Goal: Task Accomplishment & Management: Manage account settings

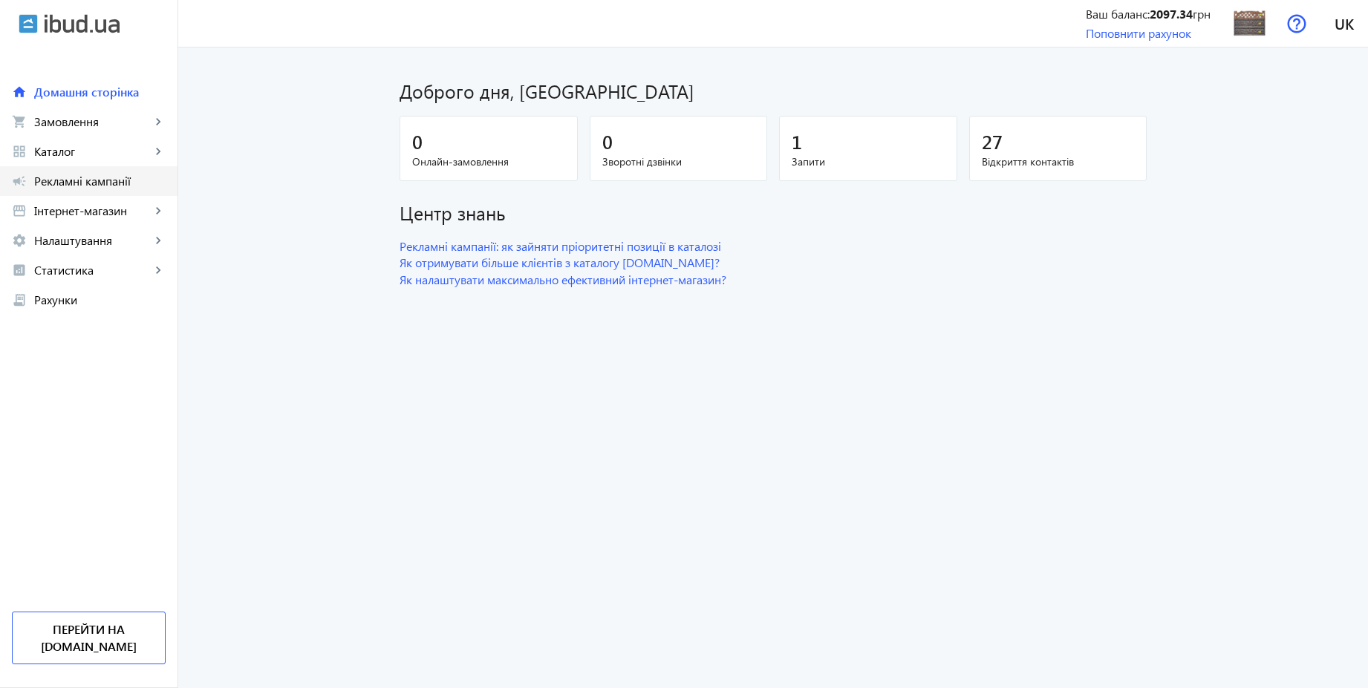
click at [97, 183] on span "Рекламні кампанії" at bounding box center [99, 181] width 131 height 15
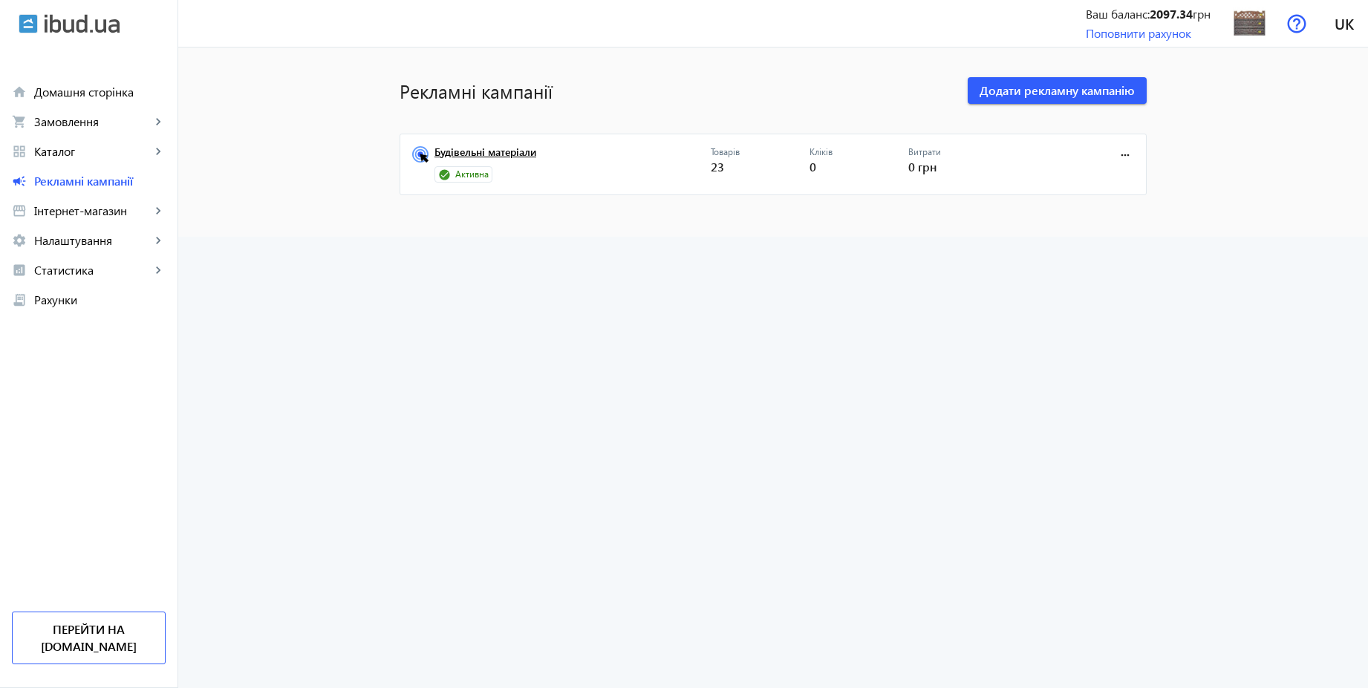
click at [503, 146] on link "Будівельні матеріали" at bounding box center [572, 156] width 276 height 21
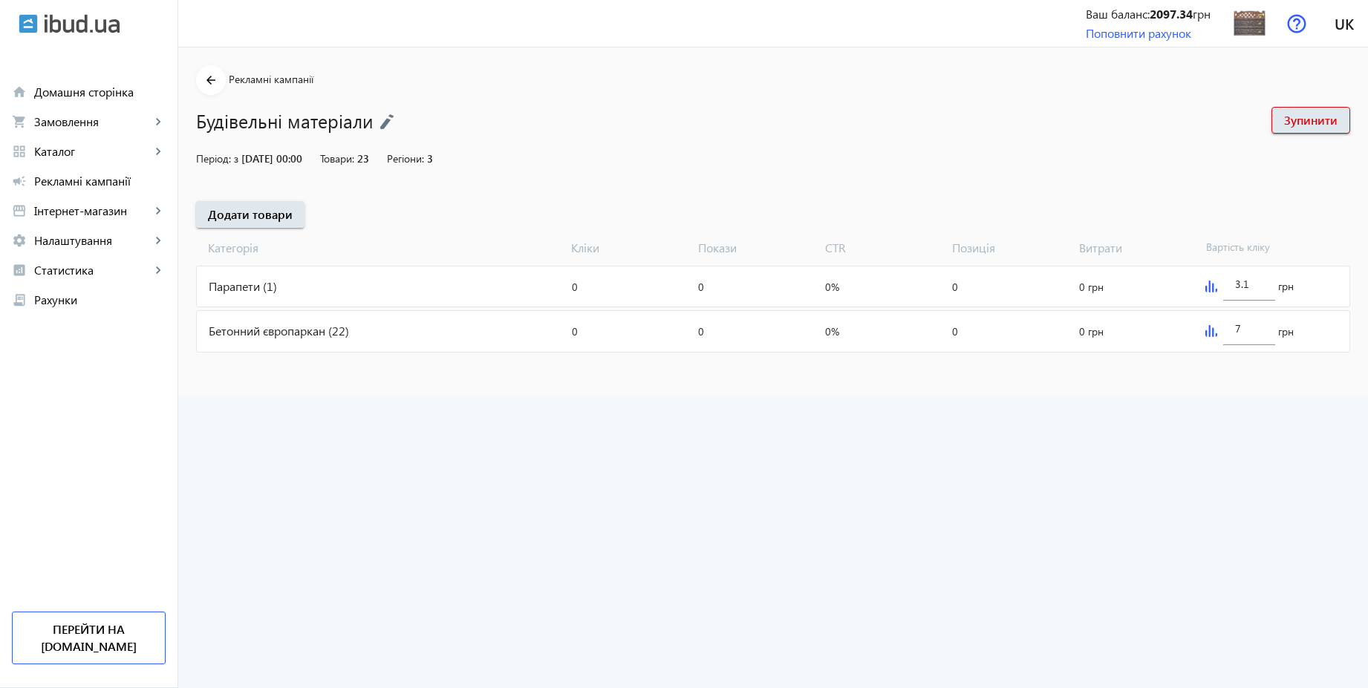
click at [388, 114] on img at bounding box center [386, 122] width 15 height 16
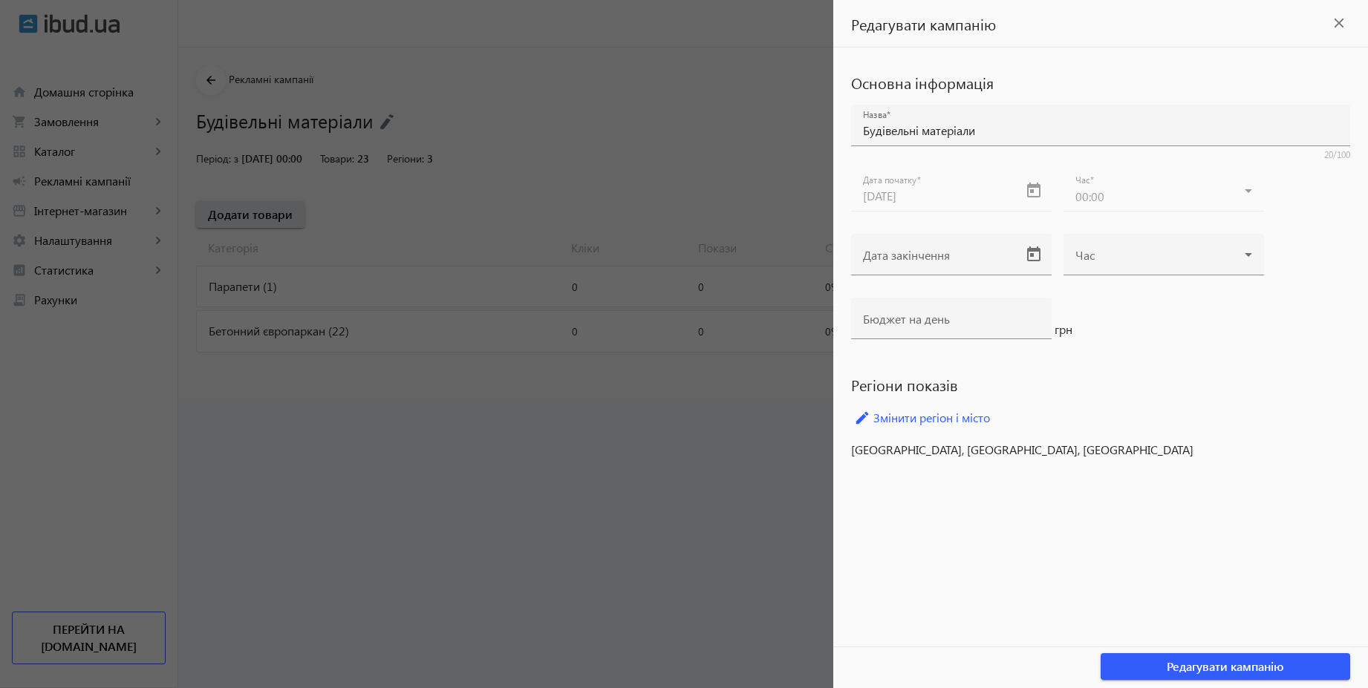
click at [476, 524] on div at bounding box center [684, 344] width 1368 height 688
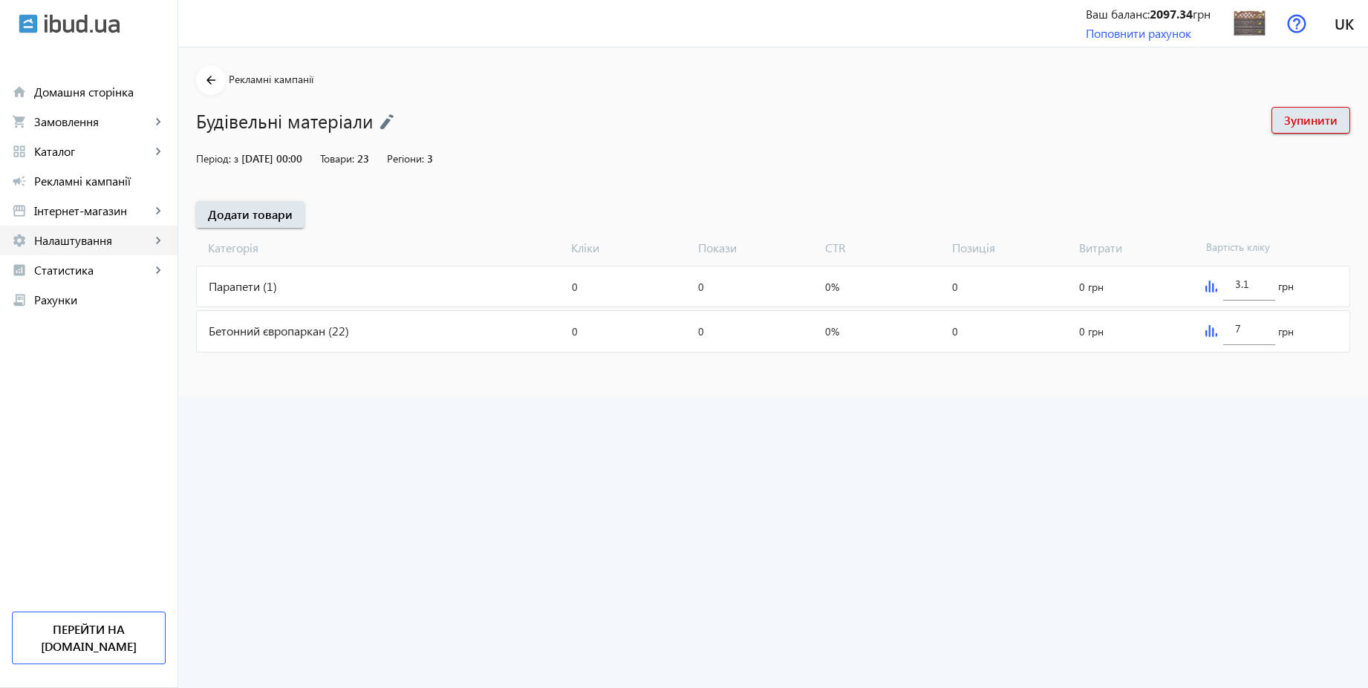
click at [79, 239] on span "Налаштування" at bounding box center [92, 240] width 117 height 15
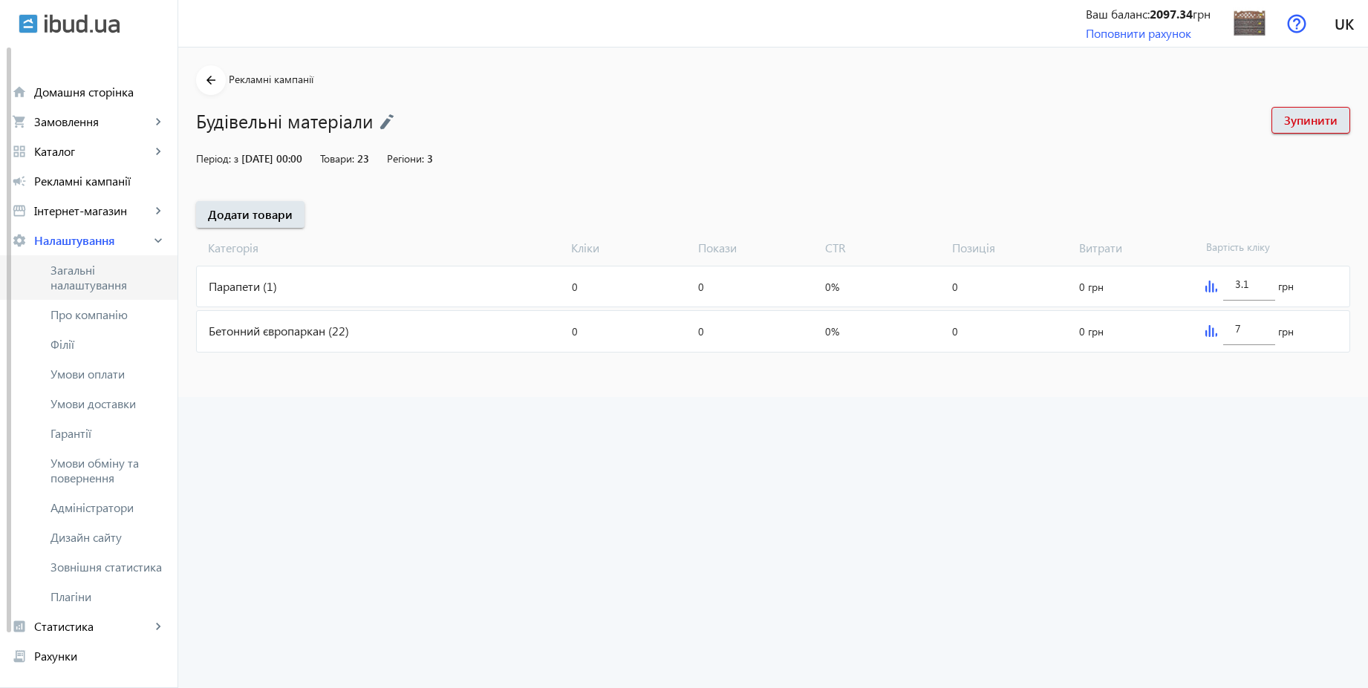
click at [78, 267] on span "Загальні налаштування" at bounding box center [107, 278] width 115 height 30
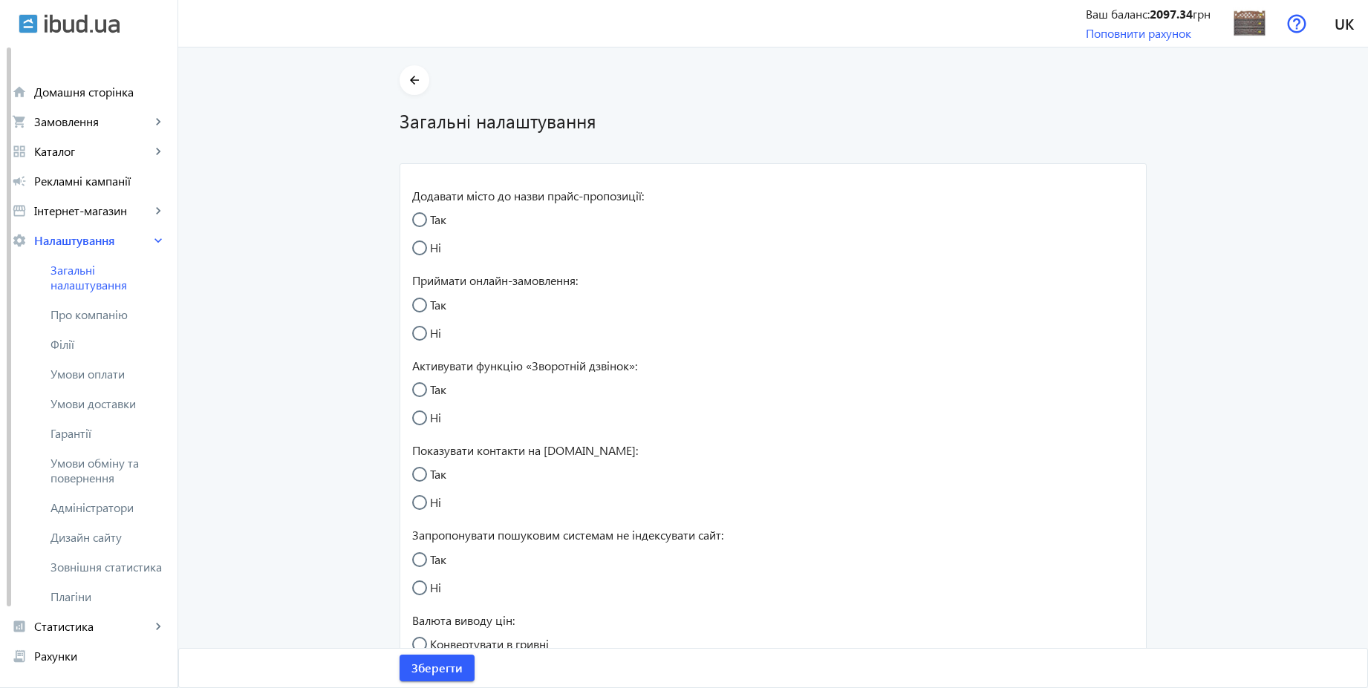
radio input "true"
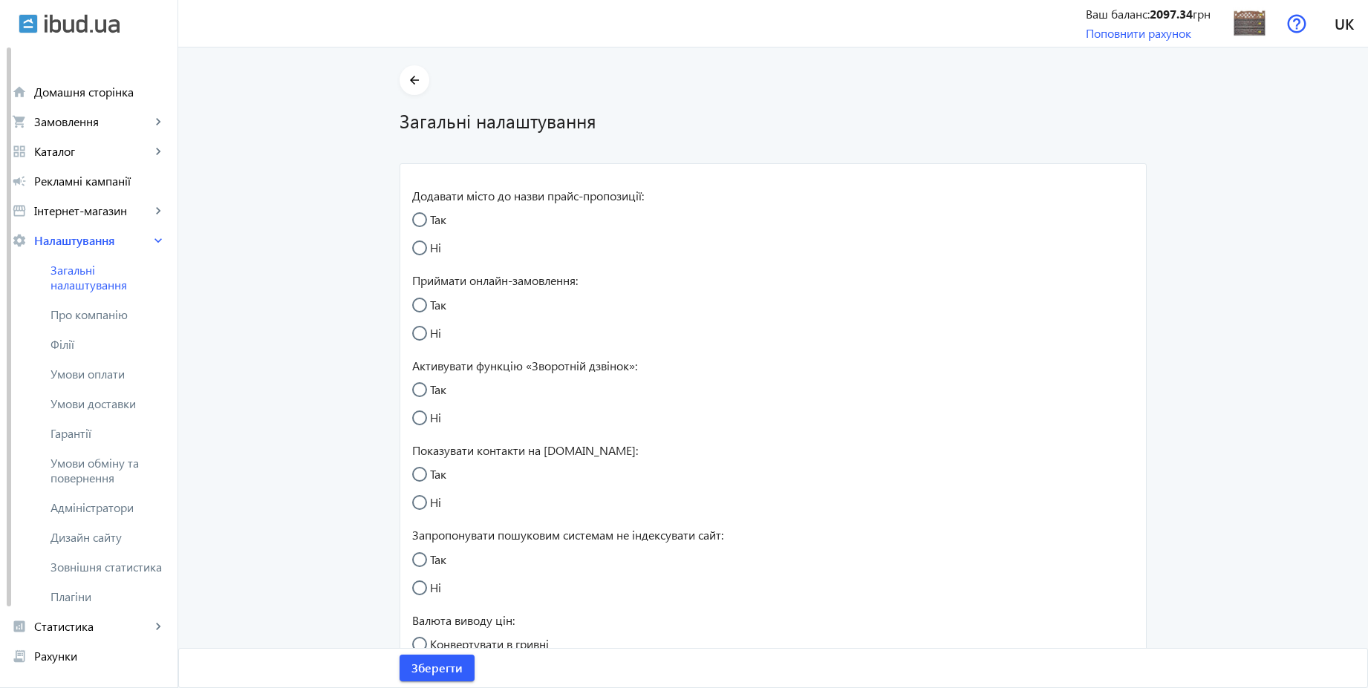
radio input "true"
click at [417, 305] on input "Так" at bounding box center [427, 313] width 30 height 30
radio input "true"
click at [414, 394] on input "Так" at bounding box center [427, 397] width 30 height 30
radio input "true"
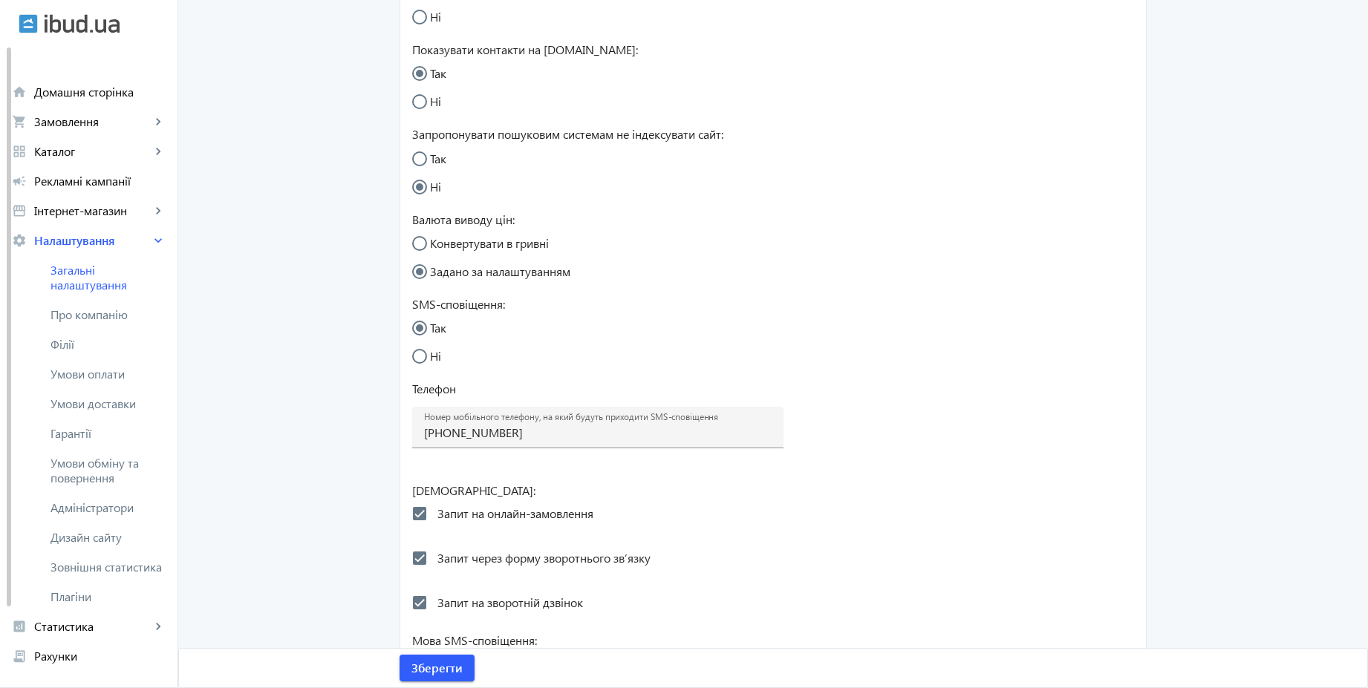
scroll to position [525, 0]
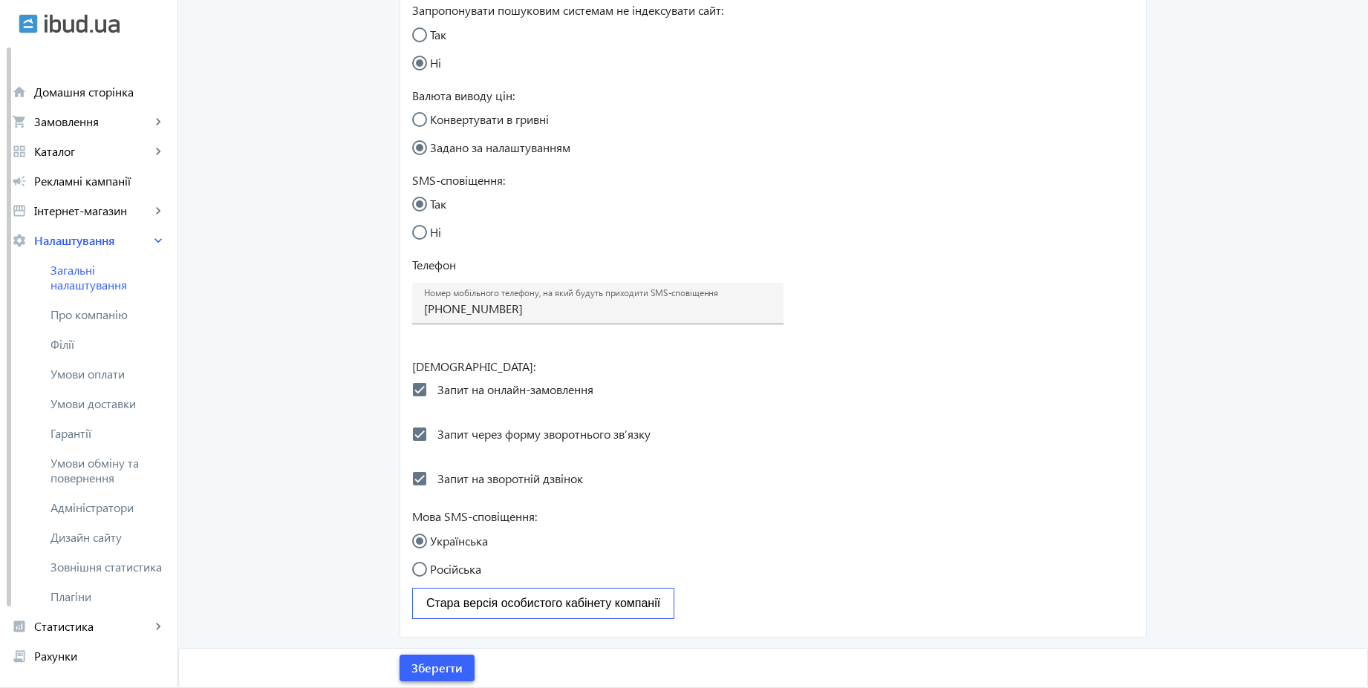
click at [442, 668] on span "Зберегти" at bounding box center [436, 668] width 51 height 16
click at [102, 461] on span "Умови обміну та повернення" at bounding box center [107, 471] width 115 height 30
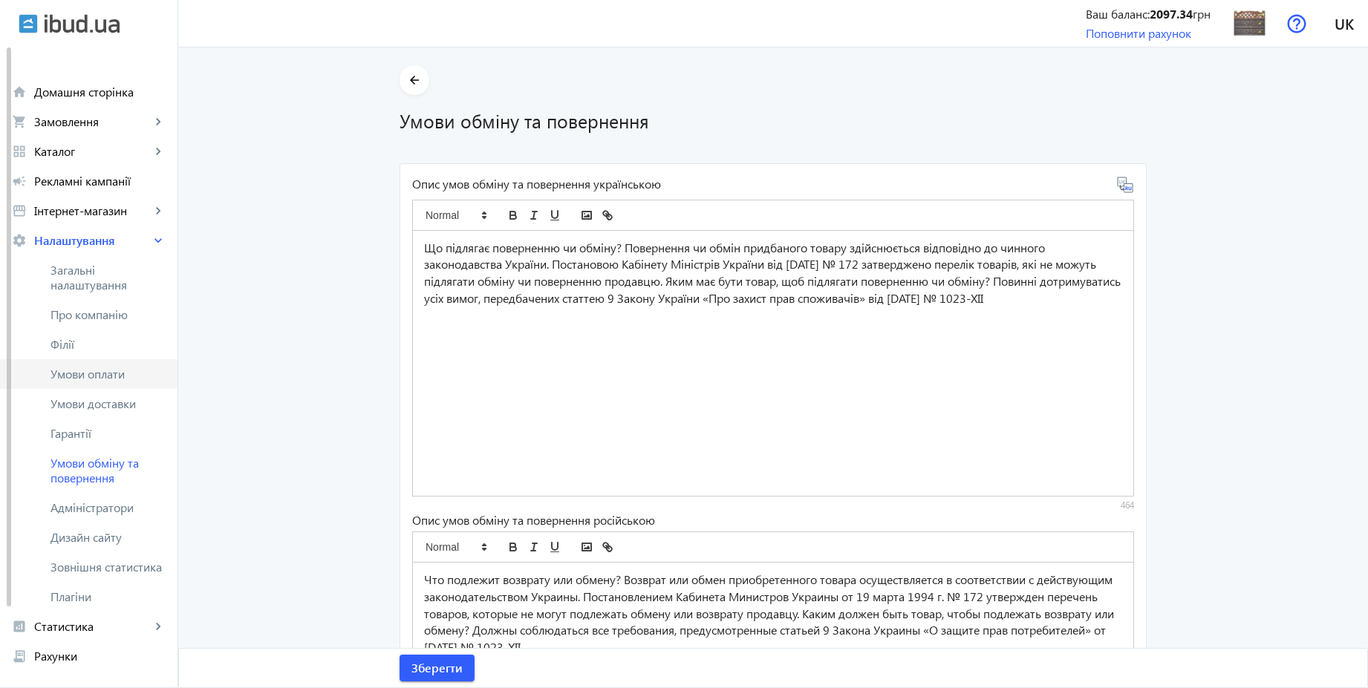
click at [105, 364] on link "Умови оплати" at bounding box center [88, 374] width 177 height 30
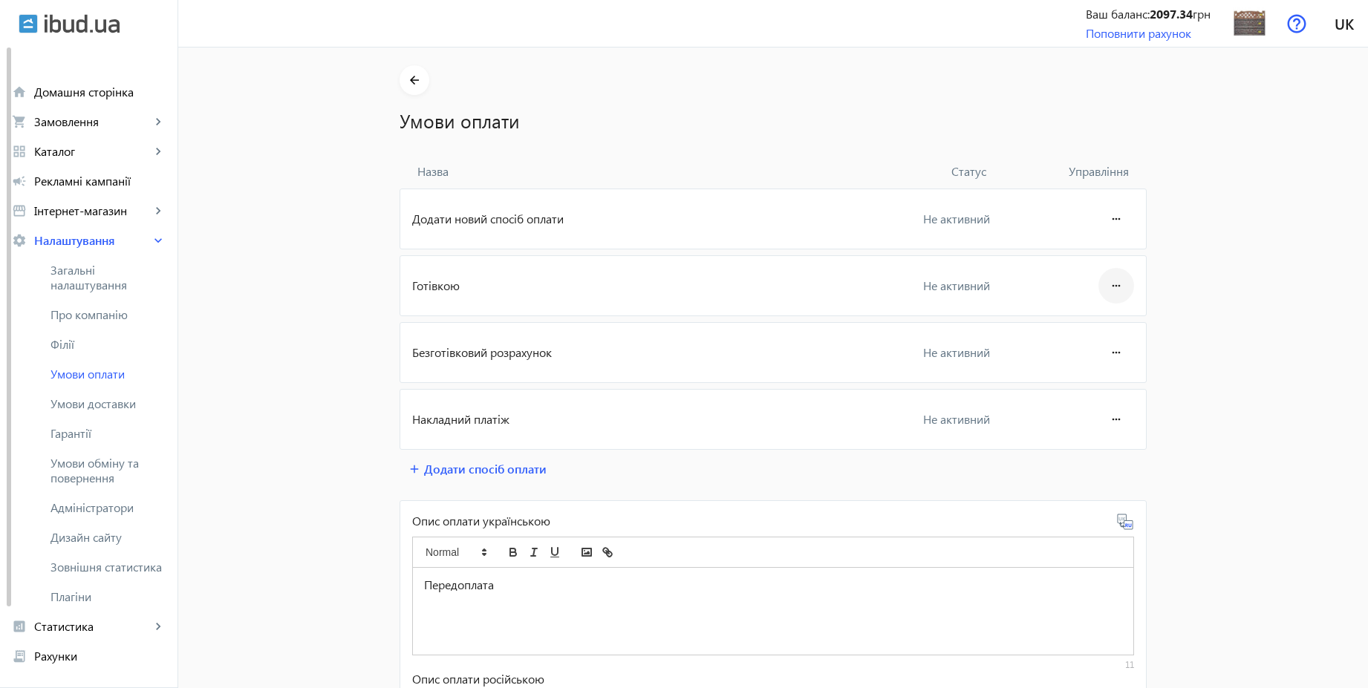
click at [1110, 281] on mat-icon "more_horiz" at bounding box center [1116, 286] width 18 height 36
click at [1098, 307] on div "Редагувати" at bounding box center [1087, 328] width 83 height 48
click at [1112, 282] on mat-icon "more_horiz" at bounding box center [1116, 286] width 18 height 36
click at [1108, 322] on span "Редагувати" at bounding box center [1087, 328] width 59 height 12
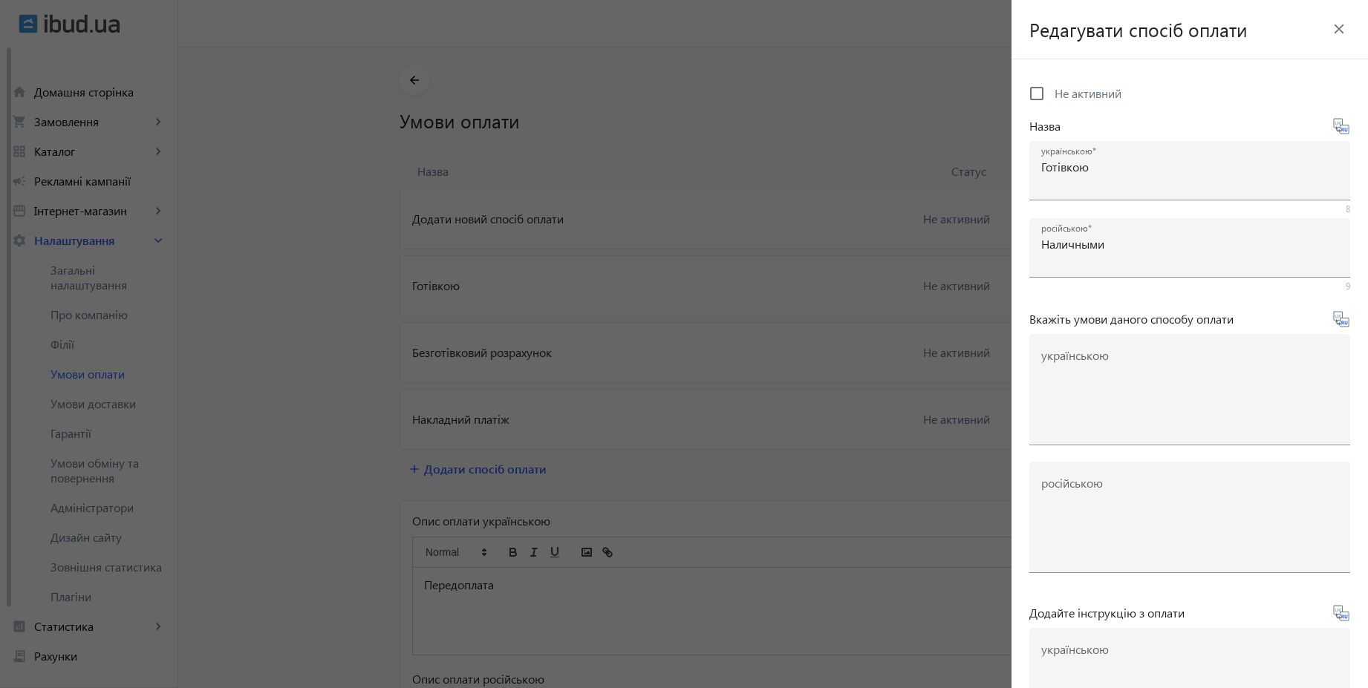
click at [1070, 84] on div "Не активний" at bounding box center [1075, 94] width 92 height 30
click at [1088, 97] on span "Не активний" at bounding box center [1087, 93] width 67 height 16
click at [1051, 97] on input "Не активний" at bounding box center [1037, 94] width 30 height 30
checkbox input "true"
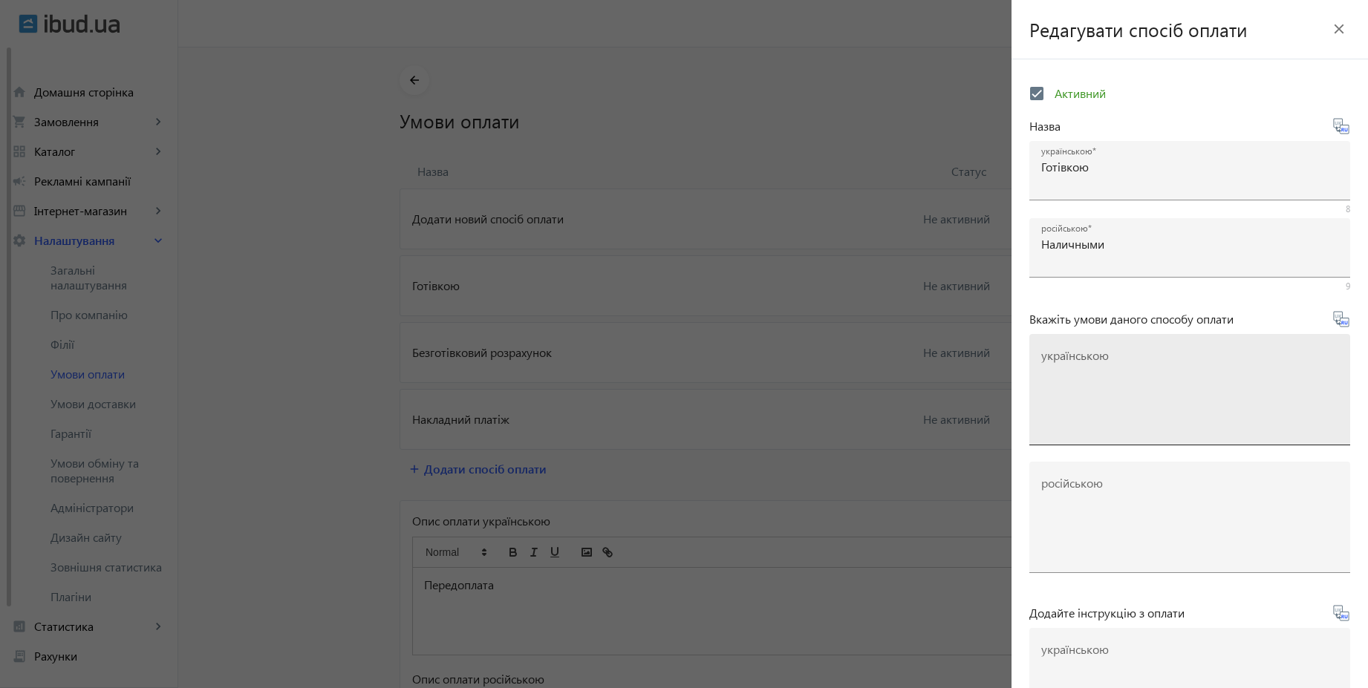
click at [1106, 368] on textarea "українською" at bounding box center [1189, 396] width 297 height 88
paste textarea "Оплачуйте замовлення готівкою при отриманні товару в нашому офісі чи у кур'єра"
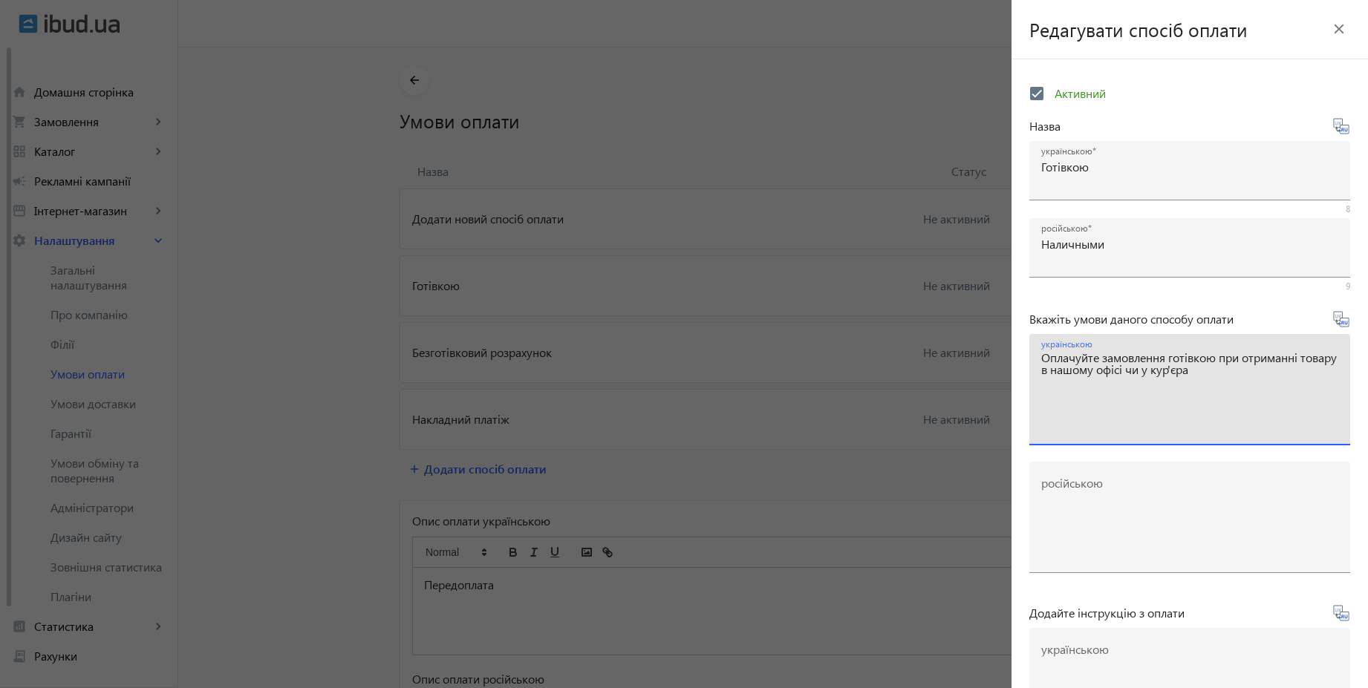
type textarea "Оплачуйте замовлення готівкою при отриманні товару в нашому офісі чи у кур'єра"
click at [1339, 319] on icon at bounding box center [1341, 319] width 18 height 18
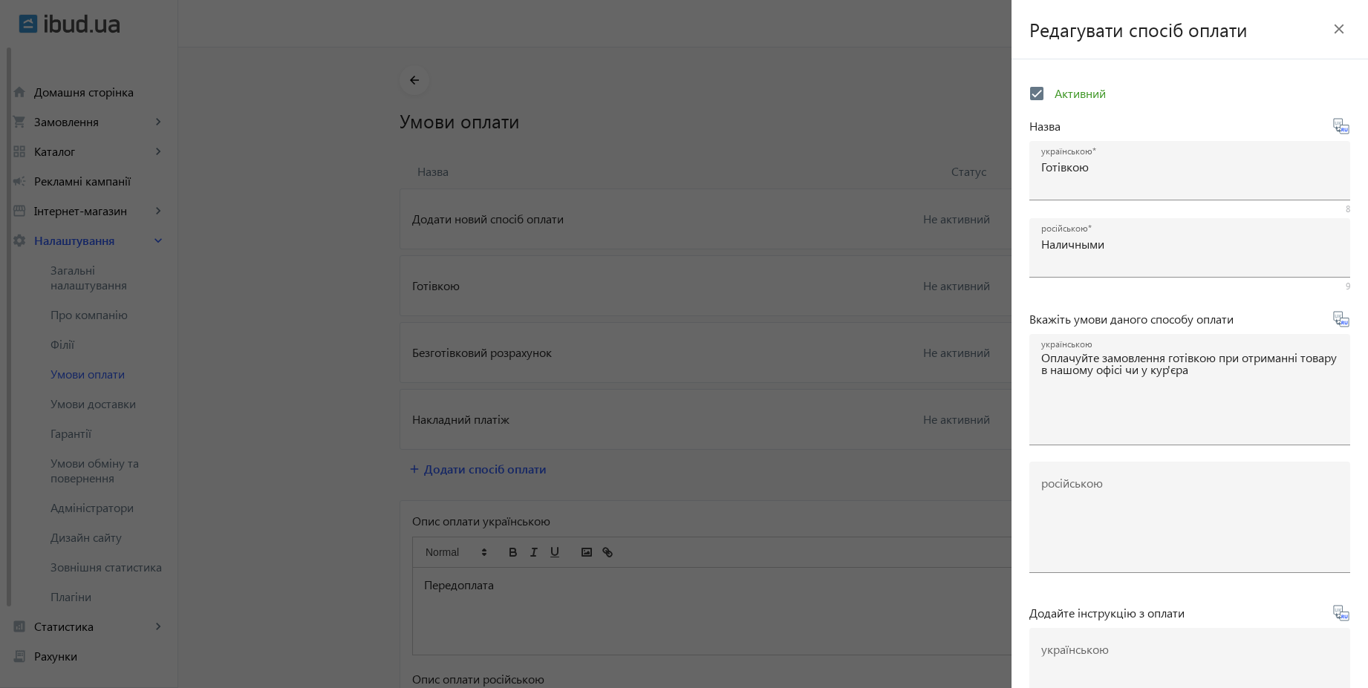
type textarea "Оплачивайте заказ наличными при получении товара в нашем офисе или у курьера"
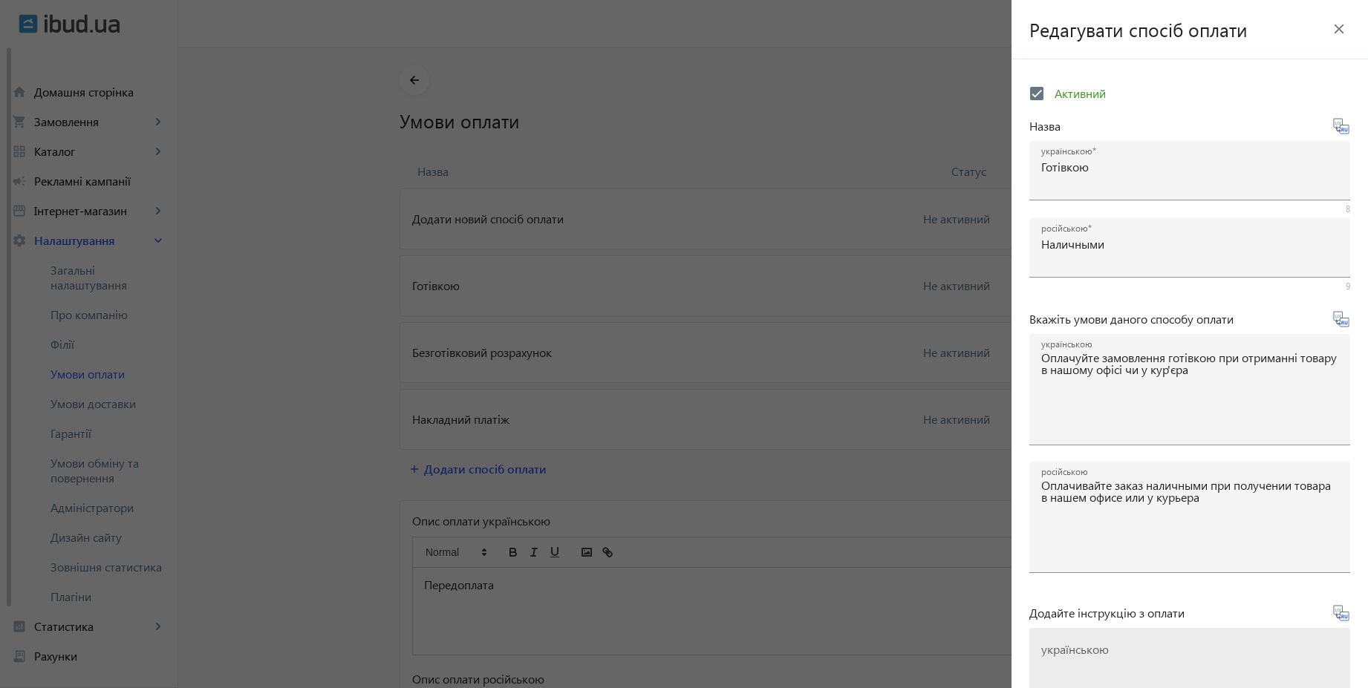
click at [1100, 653] on mat-label "українською" at bounding box center [1075, 650] width 68 height 16
click at [1100, 653] on textarea "українською" at bounding box center [1189, 690] width 297 height 88
paste textarea "Оплатіть замовлення готівкою при отриманні товару"
type textarea "Оплатіть замовлення готівкою при отриманні товару"
click at [1345, 616] on icon at bounding box center [1346, 617] width 3 height 4
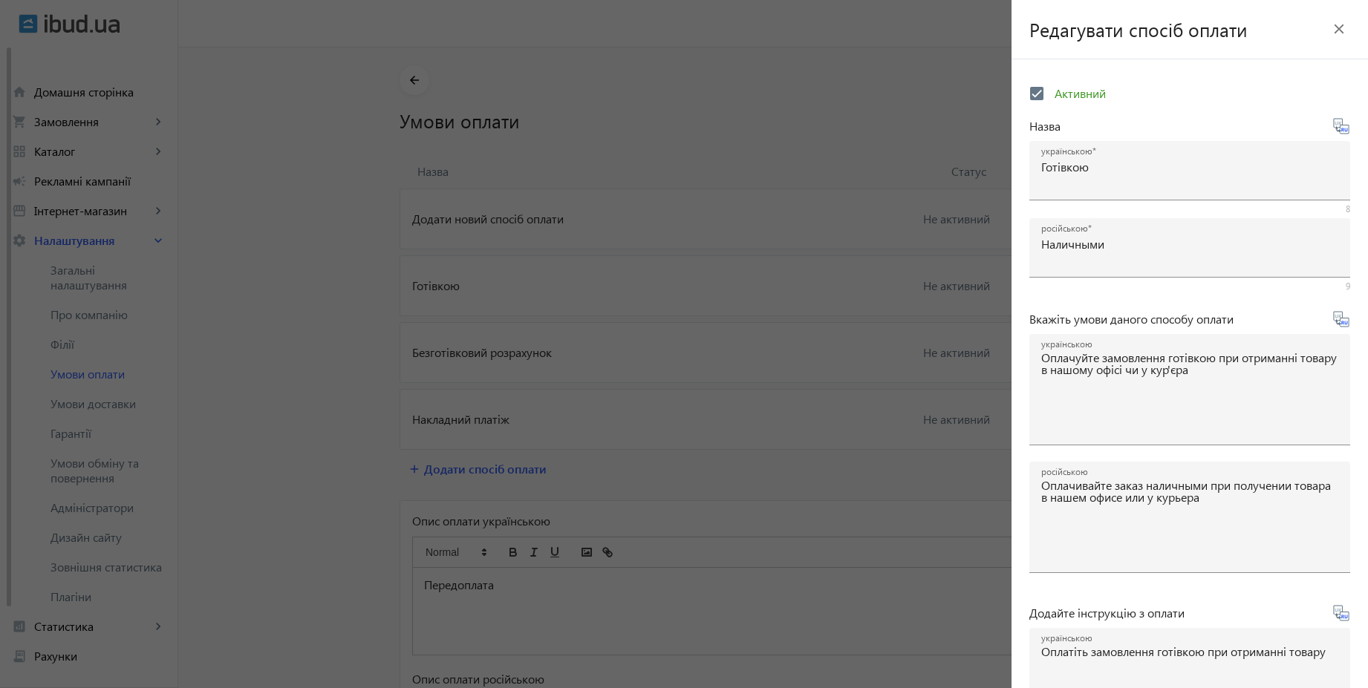
type textarea "Оплатите заказ наличными при получении товара"
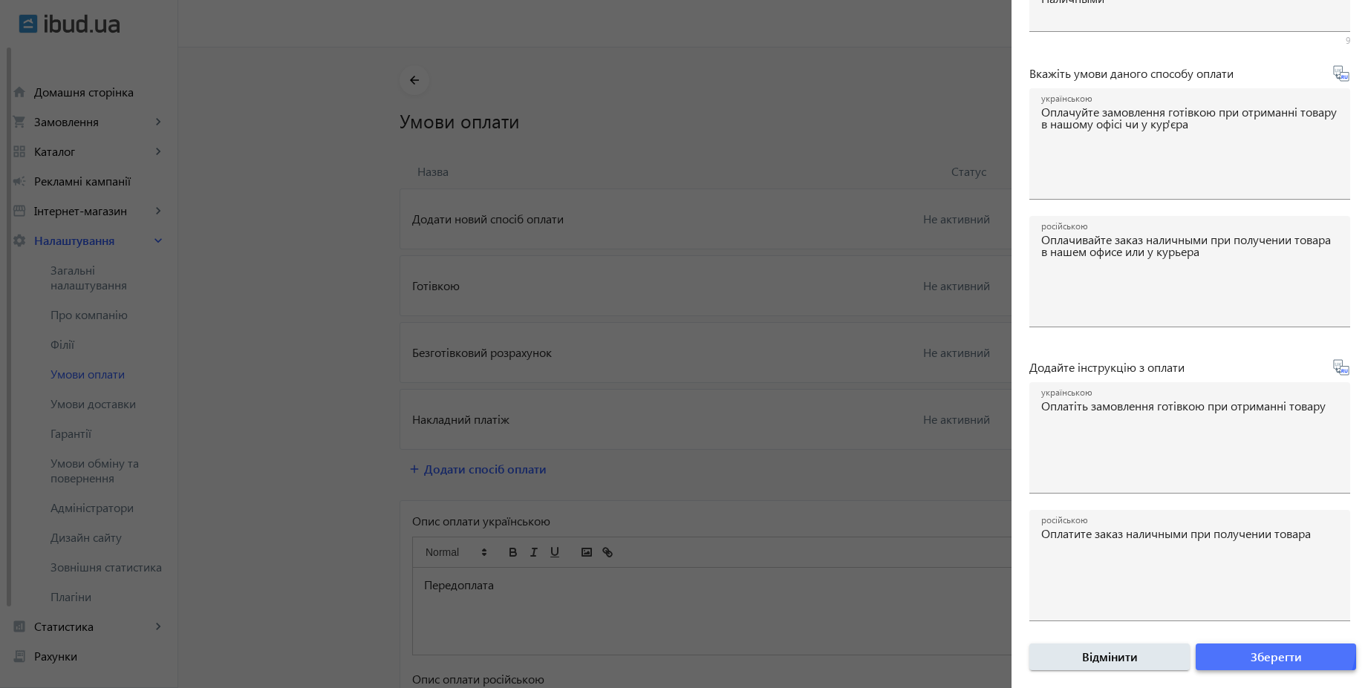
click at [1258, 643] on span "submit" at bounding box center [1276, 657] width 160 height 36
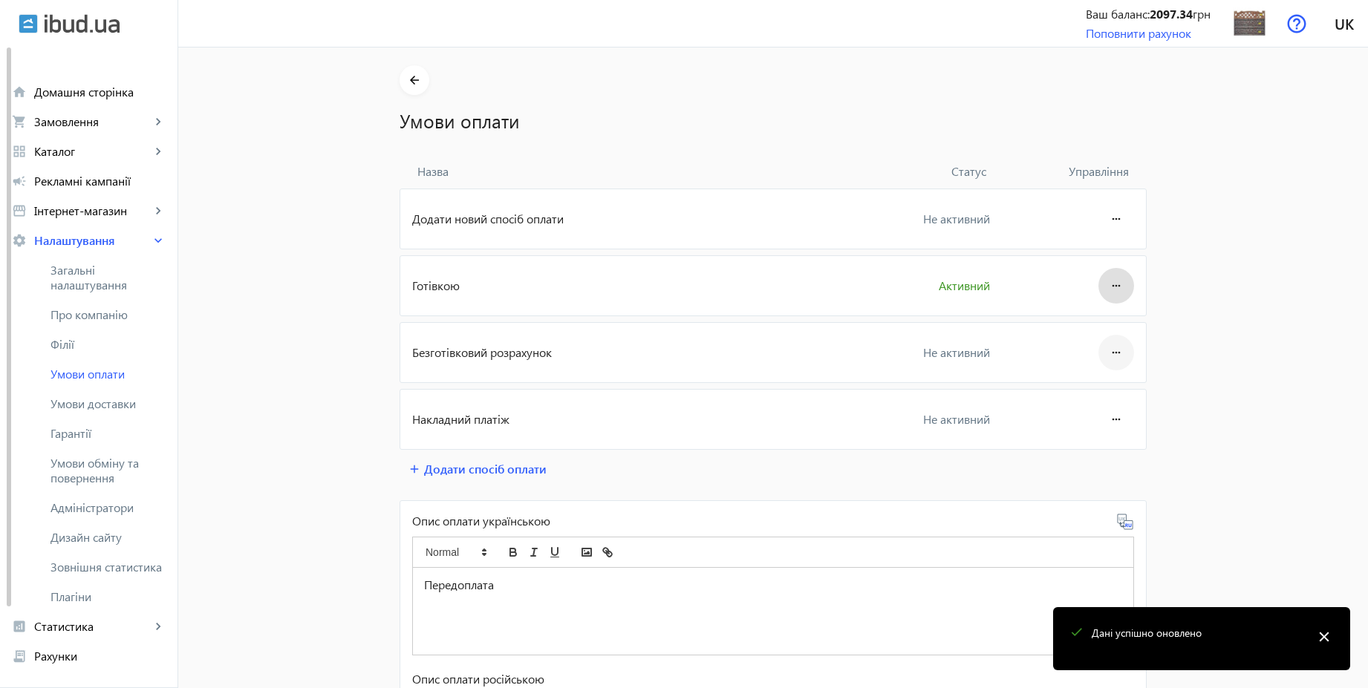
click at [1107, 361] on mat-icon "more_horiz" at bounding box center [1116, 353] width 18 height 36
click at [1099, 376] on button "Редагувати" at bounding box center [1087, 394] width 83 height 36
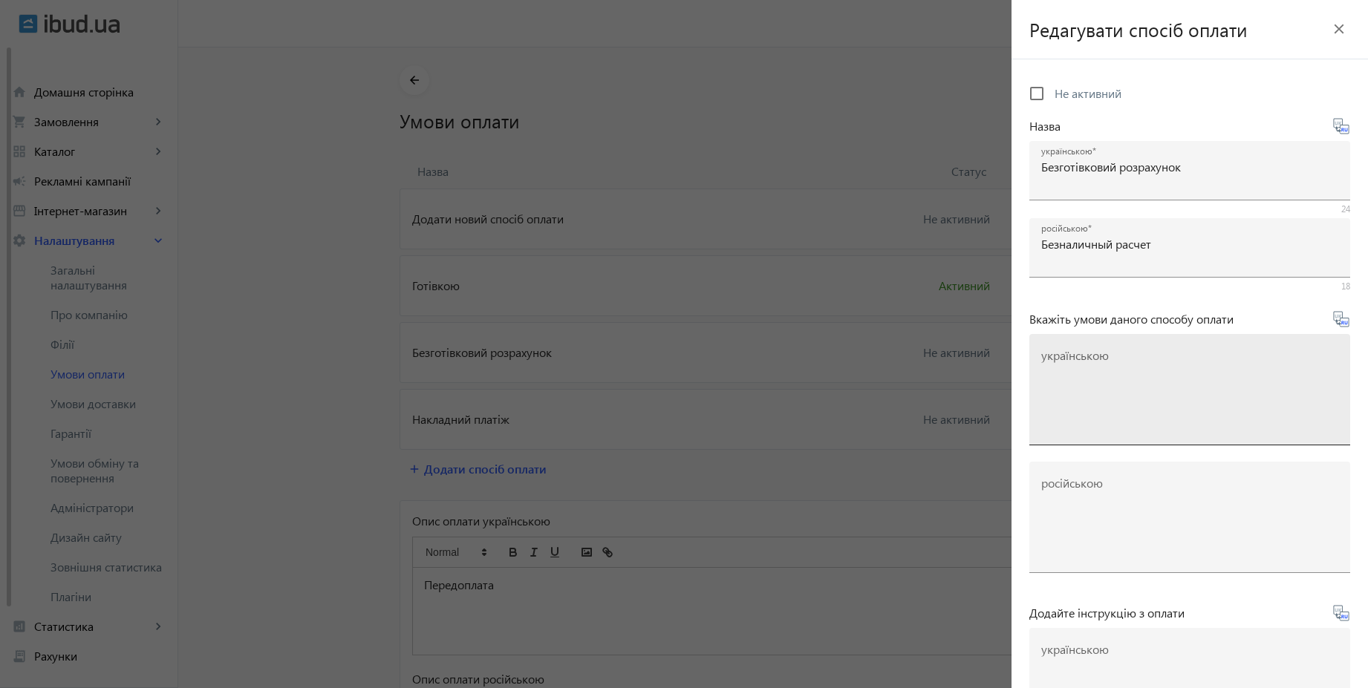
click at [1100, 356] on mat-label "українською" at bounding box center [1075, 356] width 68 height 16
click at [1100, 356] on textarea "українською" at bounding box center [1189, 396] width 297 height 88
paste textarea "Оплачуйте замовлення переказом із будь-якого банку України чи по реквізитах у с…"
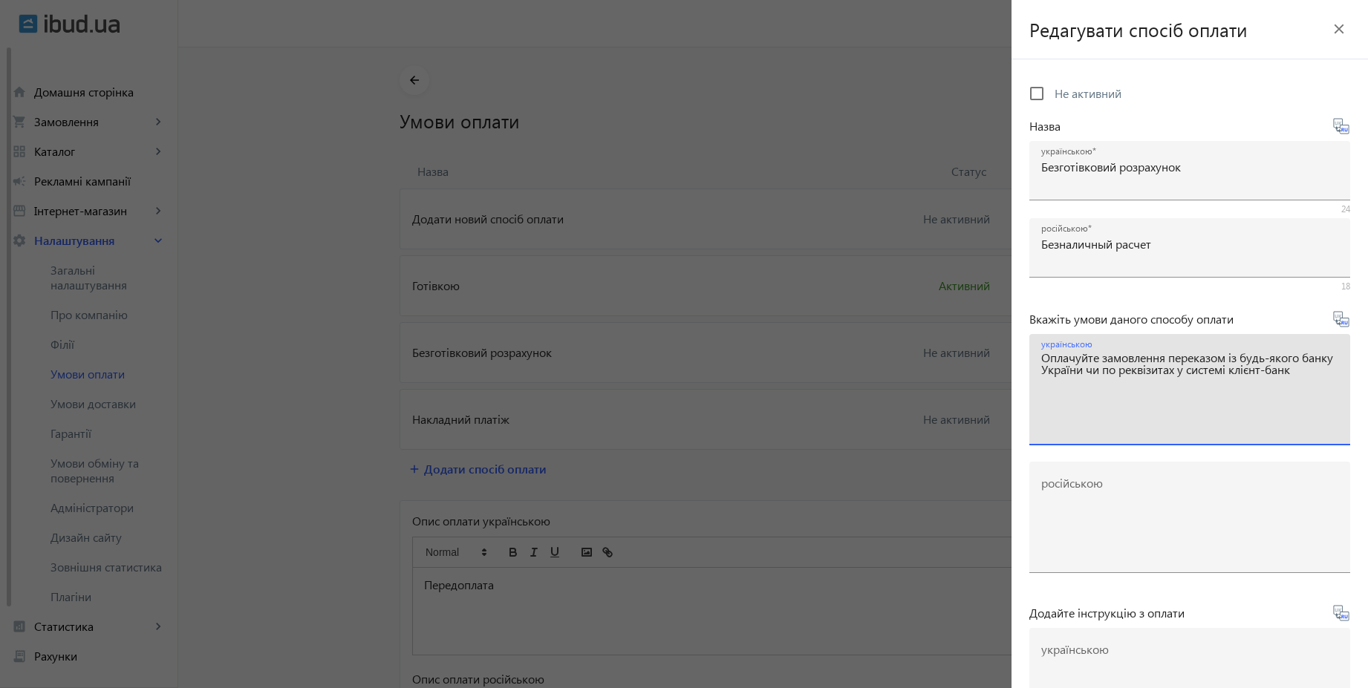
type textarea "Оплачуйте замовлення переказом із будь-якого банку України чи по реквізитах у с…"
click at [1338, 322] on icon at bounding box center [1341, 319] width 18 height 18
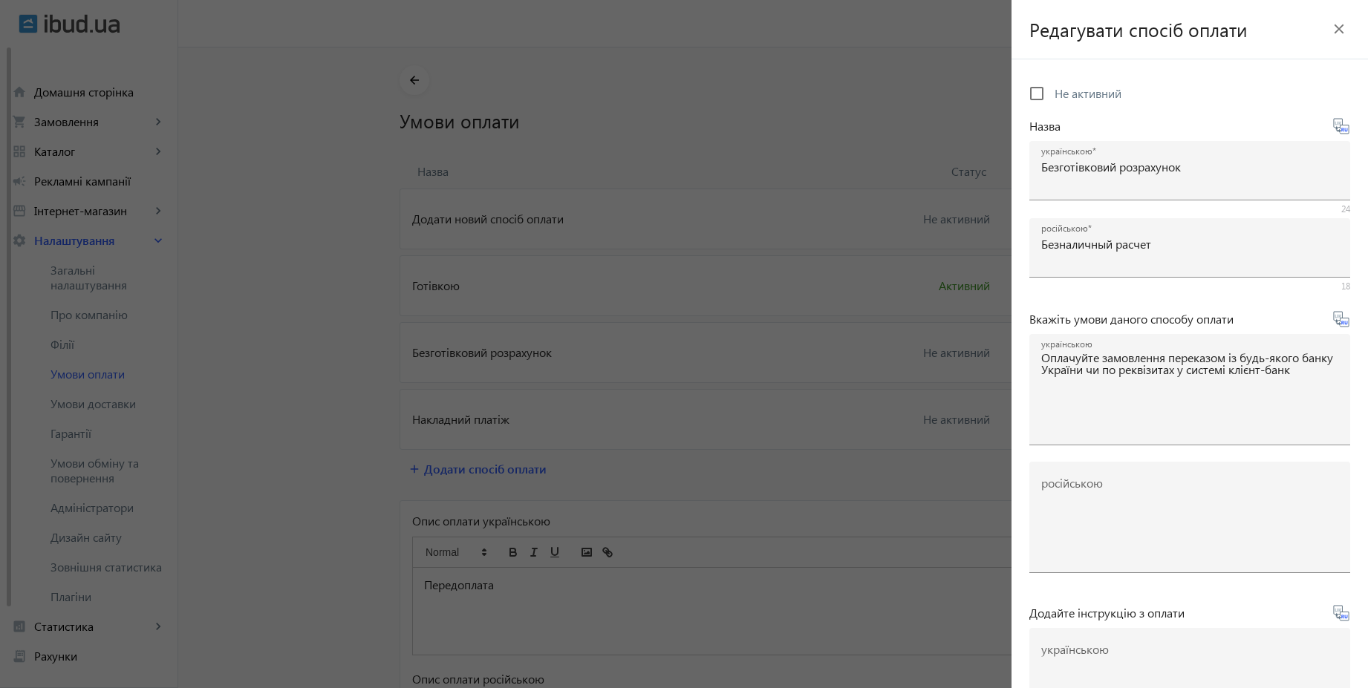
type textarea "Оплачивайте заказ переводом из любого банка или по реквизитам в системе клиент-…"
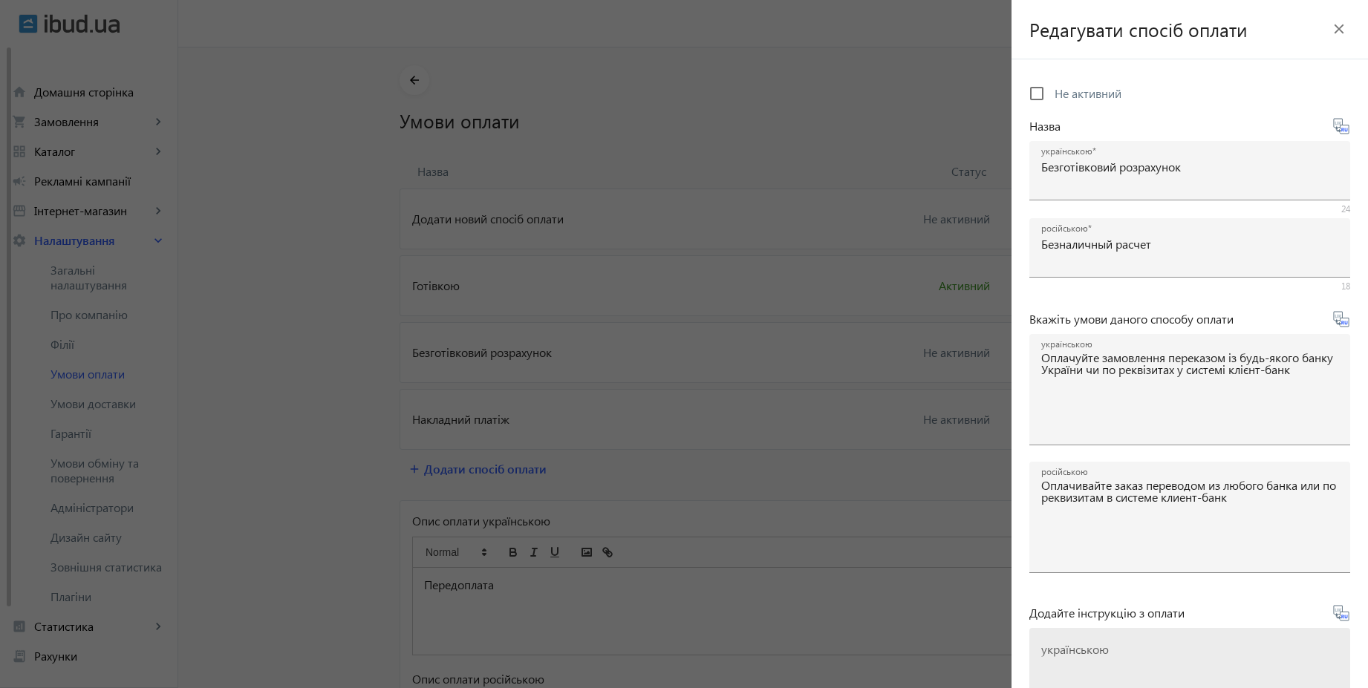
click at [1101, 645] on mat-label "українською" at bounding box center [1075, 650] width 68 height 16
click at [1101, 646] on textarea "українською" at bounding box center [1189, 690] width 297 height 88
paste textarea "Оплатіть замовлення згідно реквізитів рахунка-фактури"
type textarea "Оплатіть замовлення згідно реквізитів рахунка-фактури"
click at [1345, 618] on icon at bounding box center [1346, 617] width 3 height 4
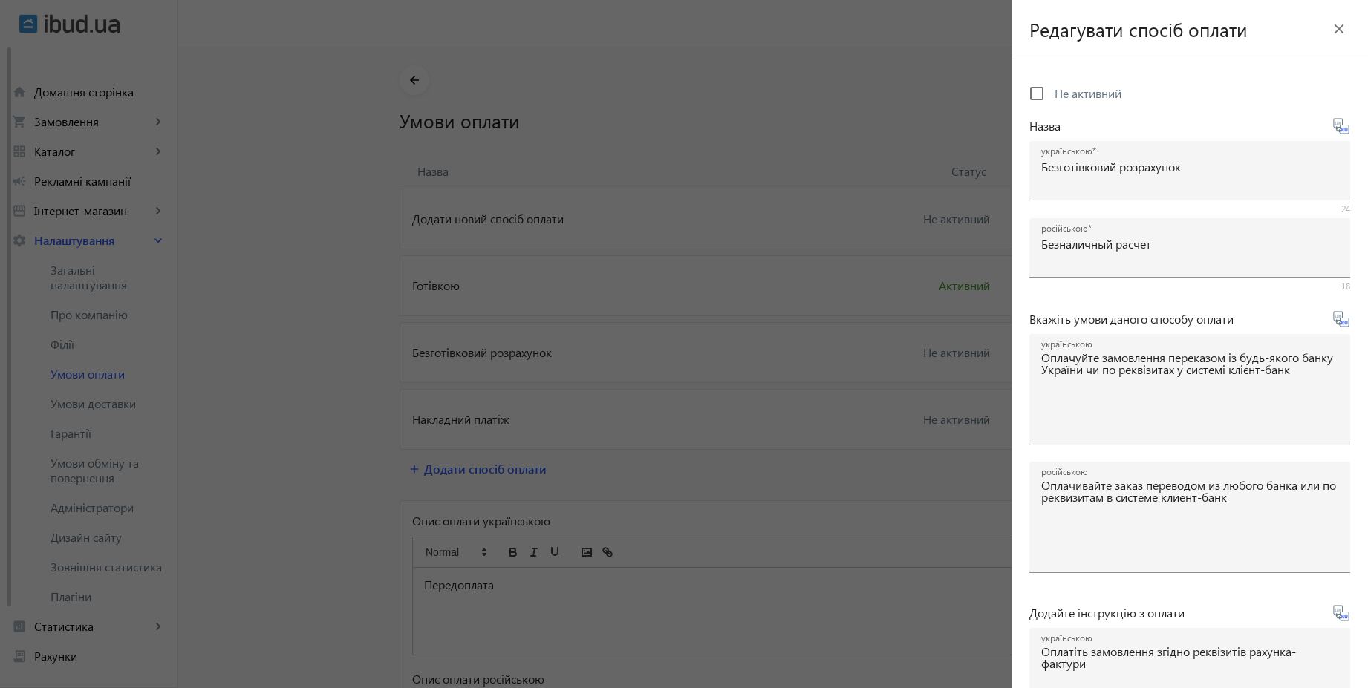
type textarea "Оплатите заказ согласно реквизитам счета-фактуры"
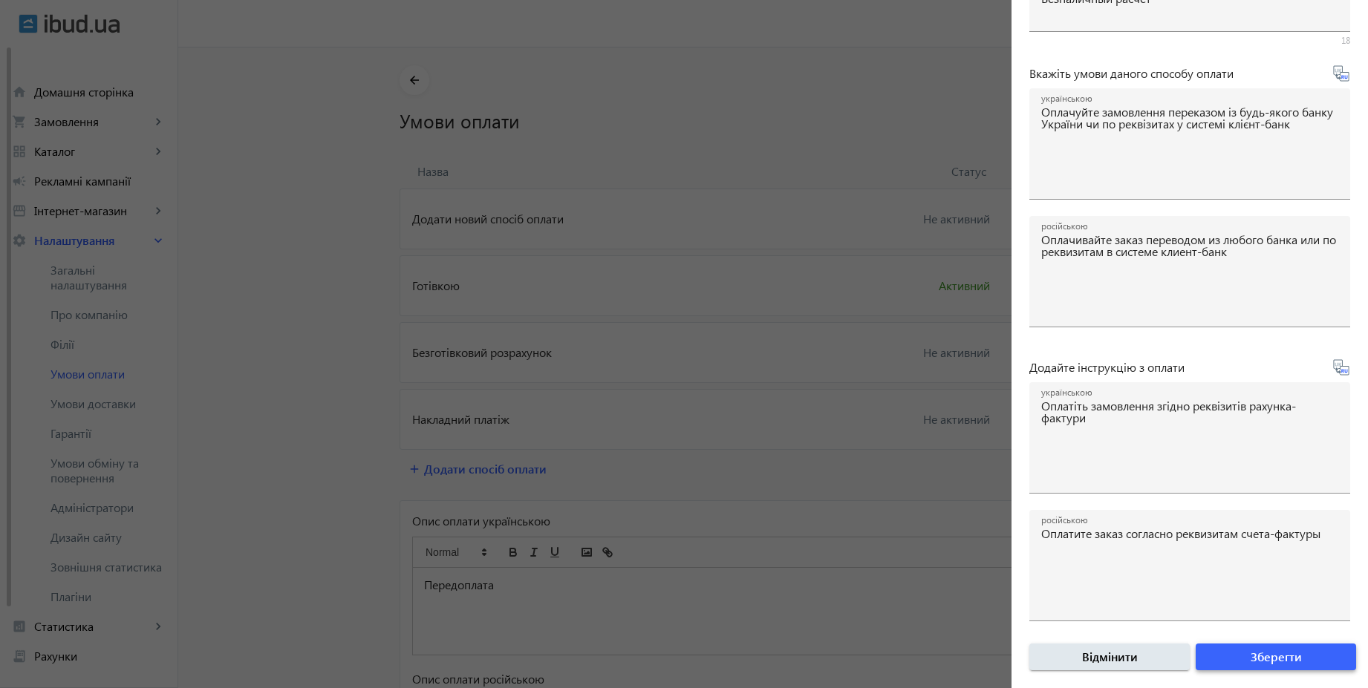
click at [1271, 668] on span "submit" at bounding box center [1276, 657] width 160 height 36
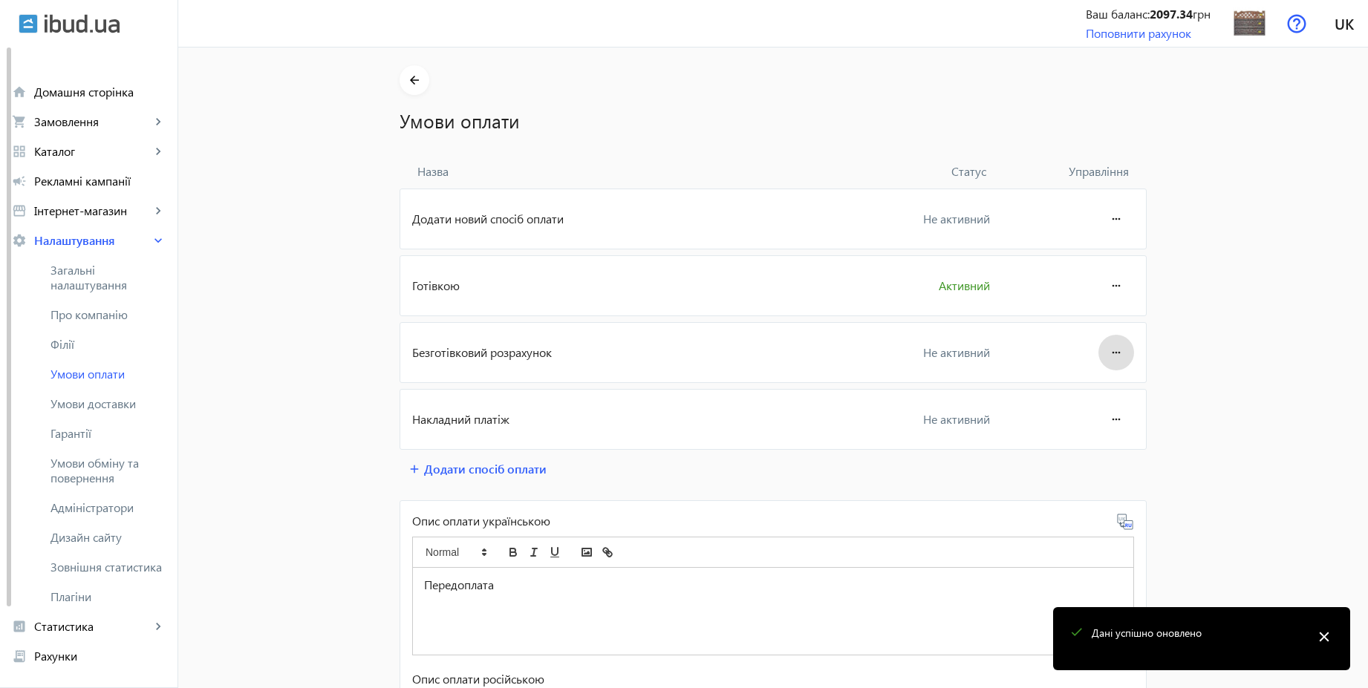
click at [1107, 357] on mat-icon "more_horiz" at bounding box center [1116, 353] width 18 height 36
click at [1103, 382] on button "Редагувати" at bounding box center [1087, 394] width 83 height 36
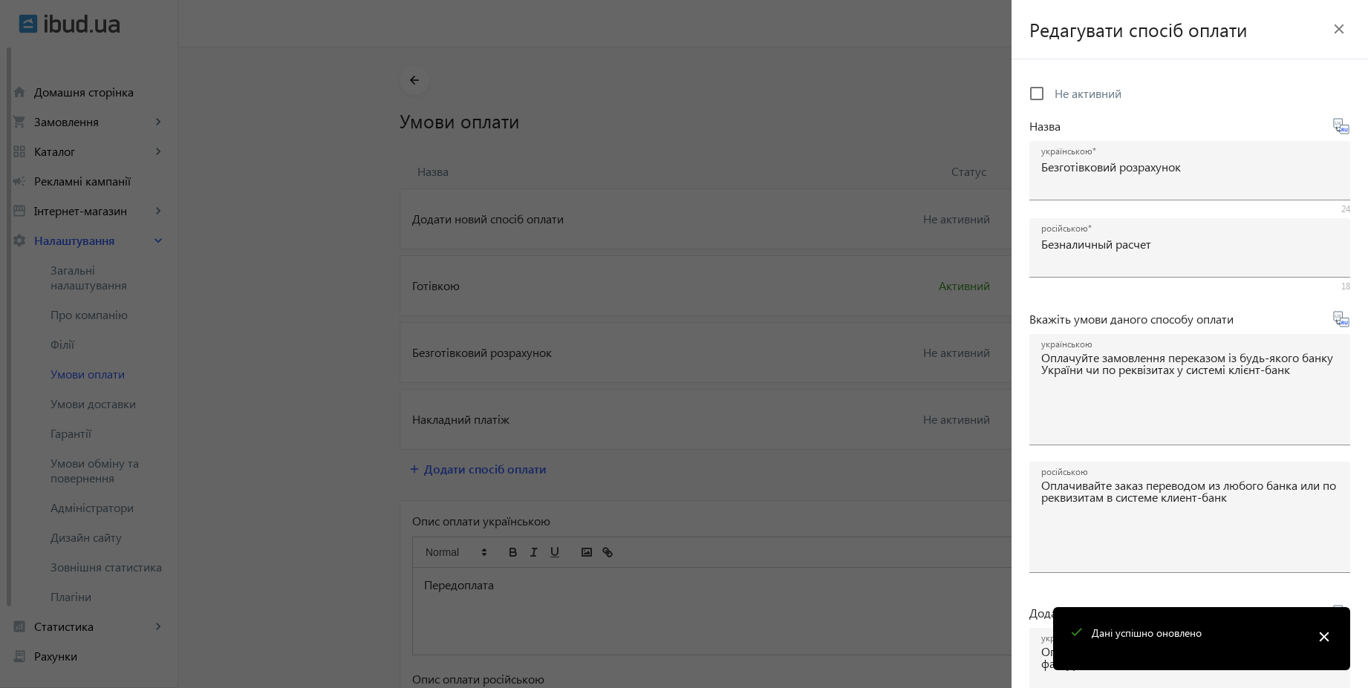
click at [1078, 96] on span "Не активний" at bounding box center [1087, 93] width 67 height 16
click at [1051, 96] on input "Не активний" at bounding box center [1037, 94] width 30 height 30
checkbox input "true"
click at [1327, 639] on mat-icon "close" at bounding box center [1324, 637] width 22 height 22
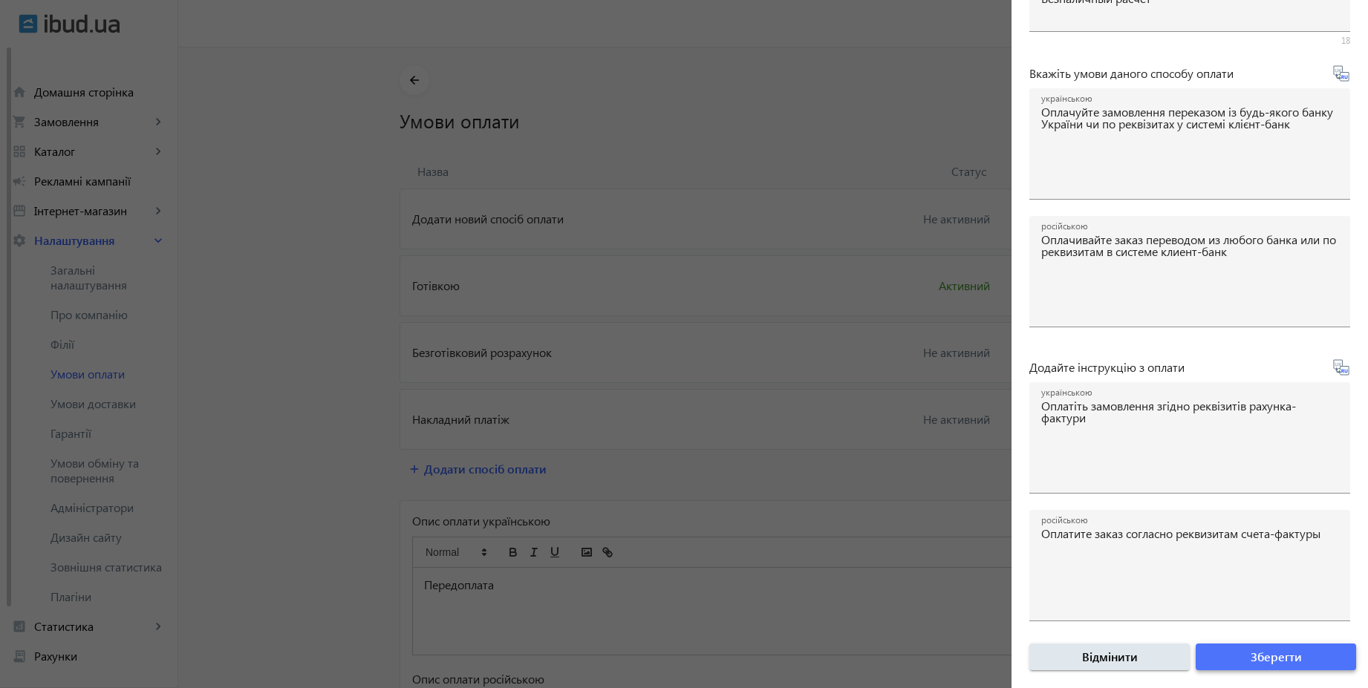
click at [1307, 671] on span "submit" at bounding box center [1276, 657] width 160 height 36
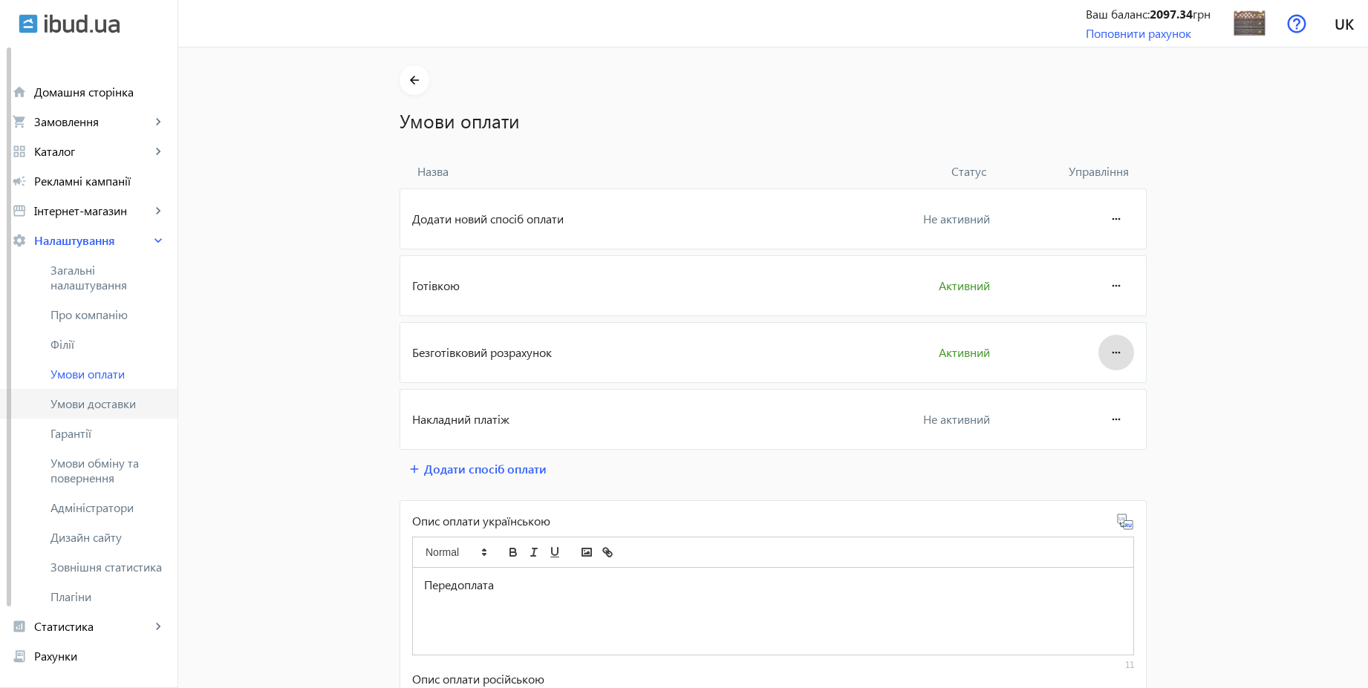
click at [125, 408] on span "Умови доставки" at bounding box center [107, 404] width 115 height 15
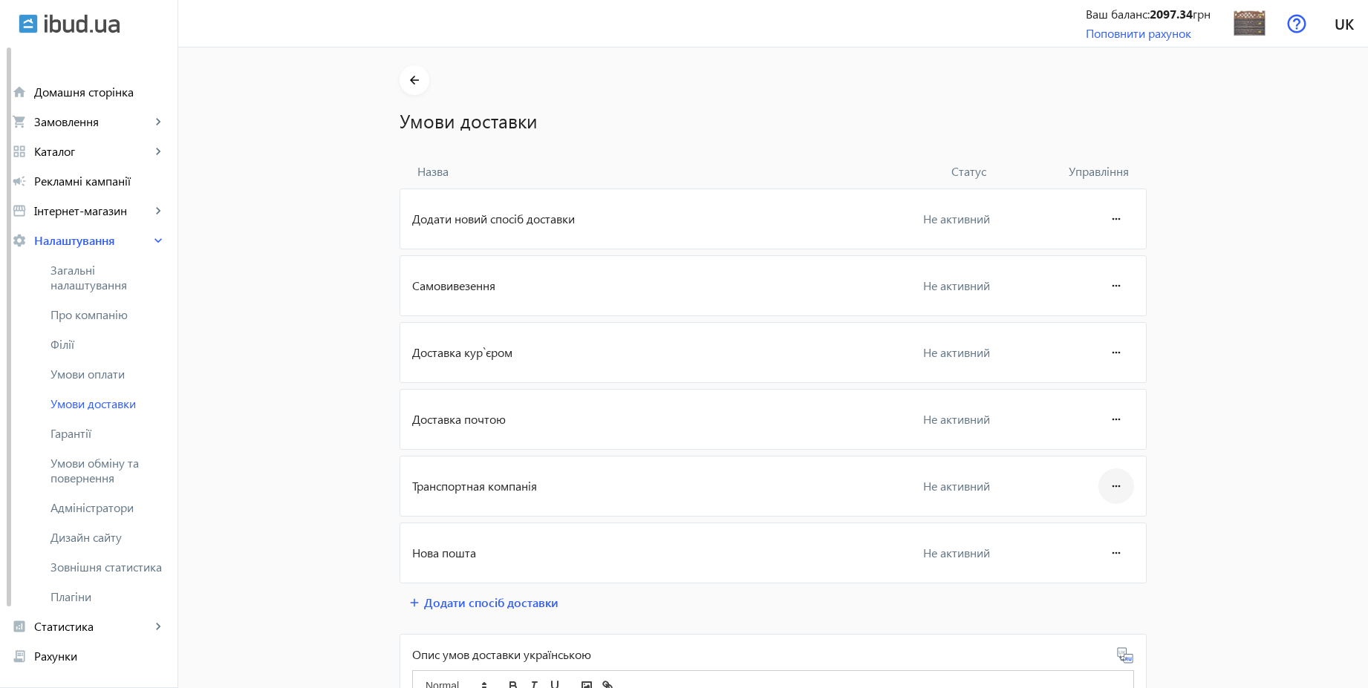
click at [1107, 486] on mat-icon "more_horiz" at bounding box center [1116, 487] width 18 height 36
click at [1092, 522] on span "Редагувати" at bounding box center [1087, 528] width 59 height 12
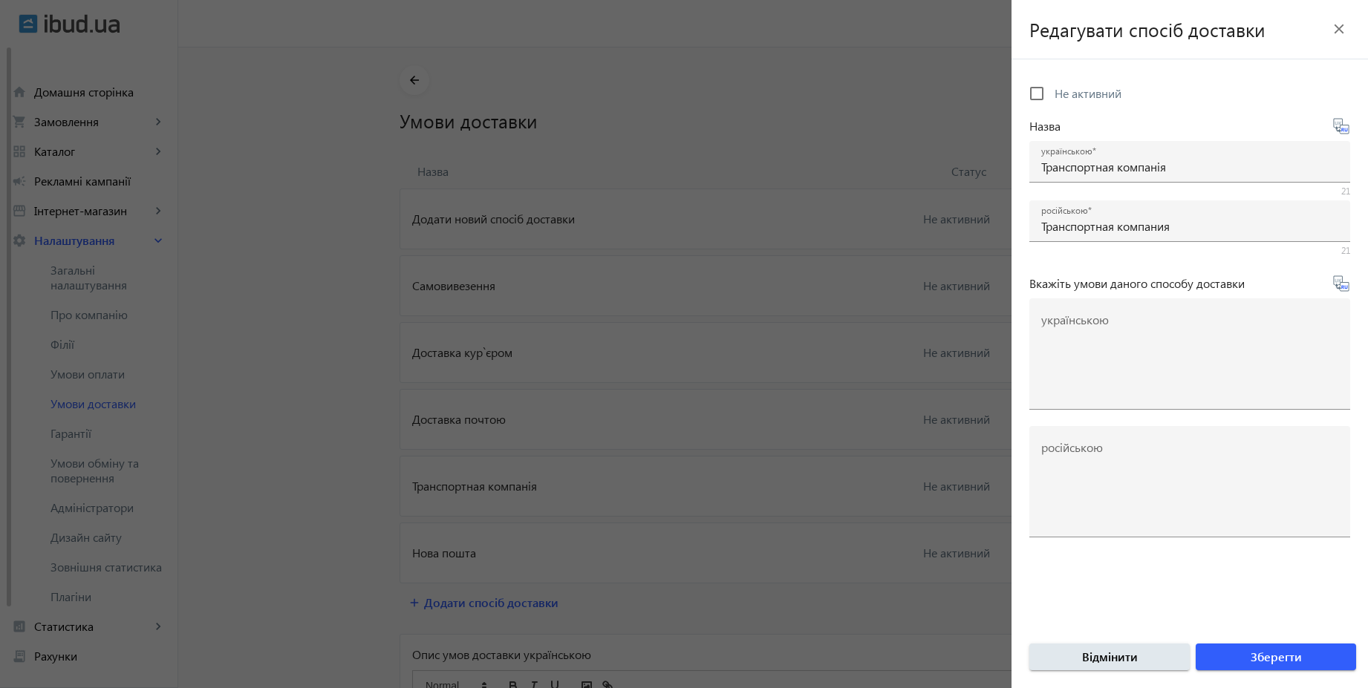
click at [1069, 98] on span "Не активний" at bounding box center [1087, 93] width 67 height 16
click at [1051, 98] on input "Не активний" at bounding box center [1037, 94] width 30 height 30
checkbox input "true"
click at [1292, 656] on span "Зберегти" at bounding box center [1275, 657] width 51 height 16
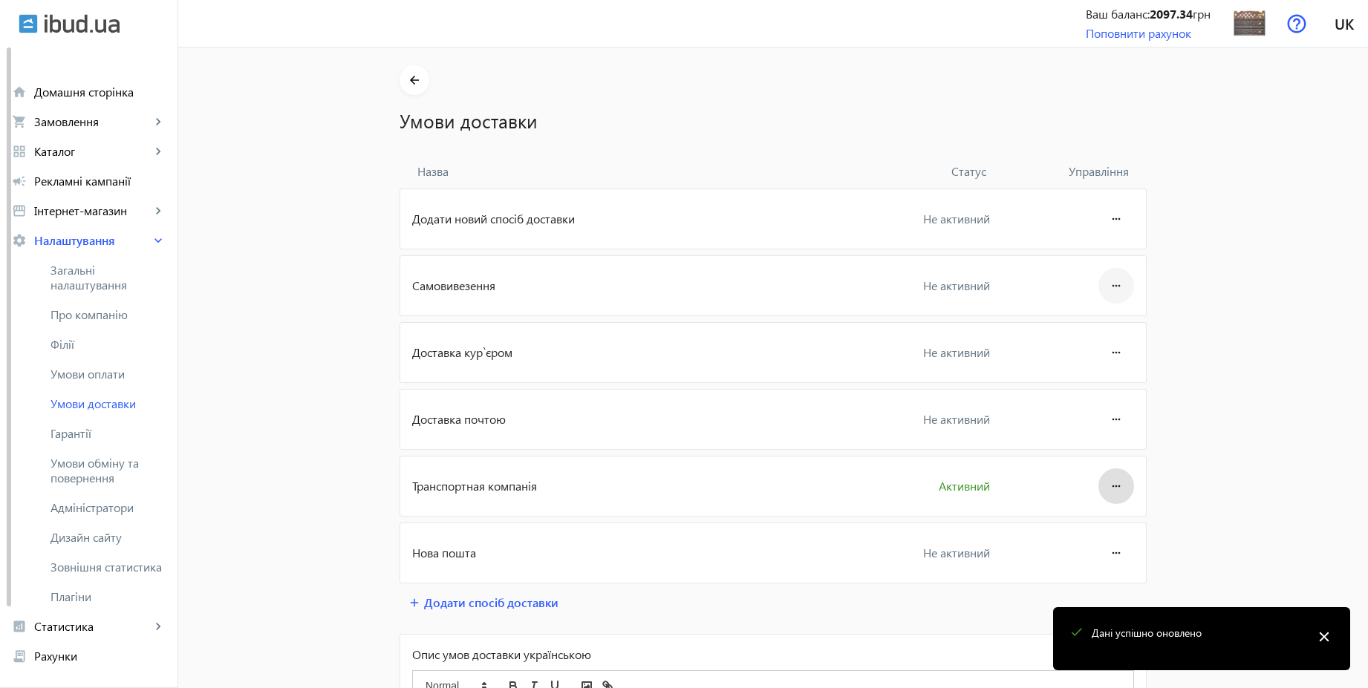
click at [1115, 284] on mat-icon "more_horiz" at bounding box center [1116, 286] width 18 height 36
click at [1092, 332] on span "Редагувати" at bounding box center [1087, 328] width 59 height 12
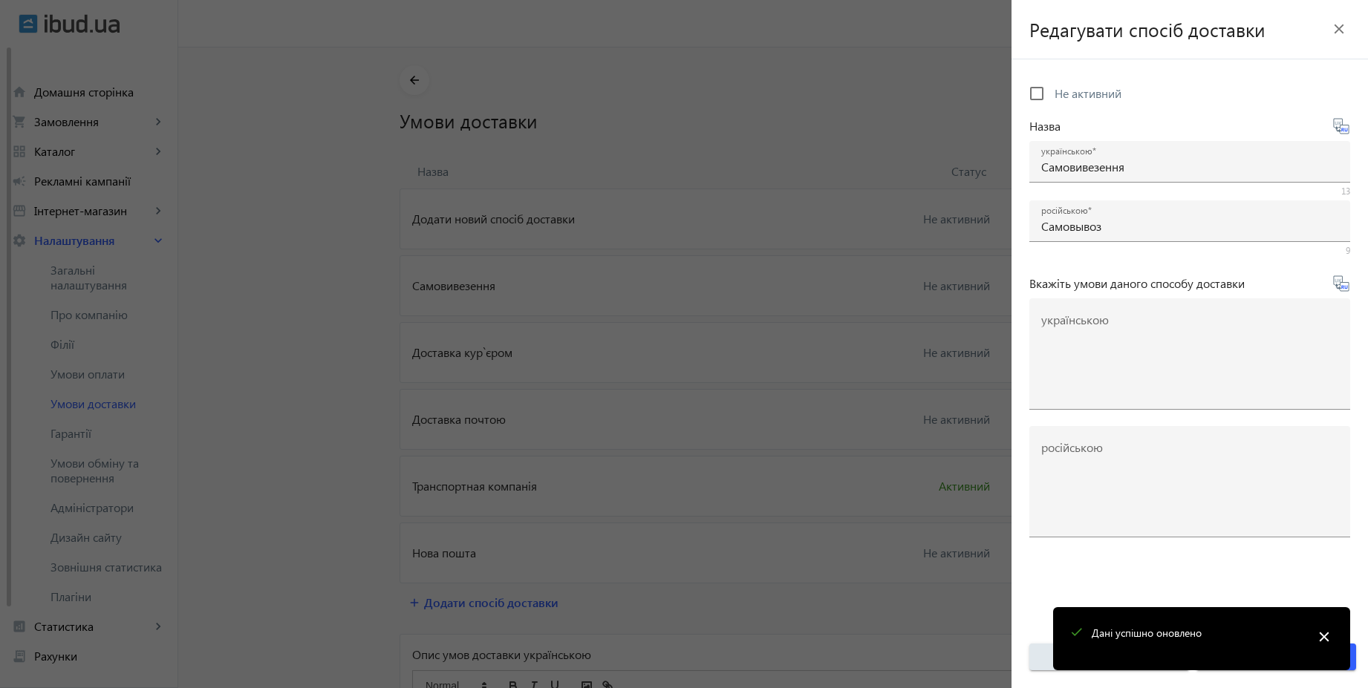
click at [1064, 97] on span "Не активний" at bounding box center [1087, 93] width 67 height 16
click at [1051, 97] on input "Не активний" at bounding box center [1037, 94] width 30 height 30
checkbox input "true"
click at [1325, 639] on mat-icon "close" at bounding box center [1324, 637] width 22 height 22
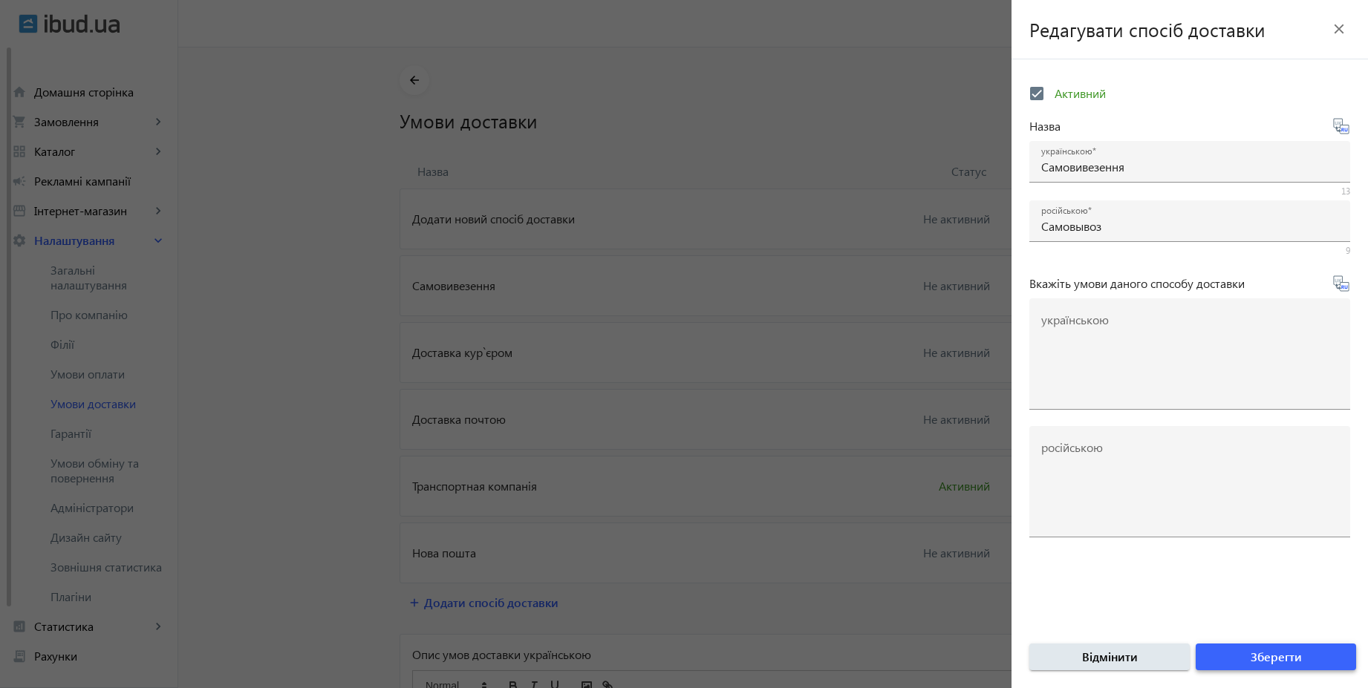
click at [1317, 657] on span "submit" at bounding box center [1276, 657] width 160 height 36
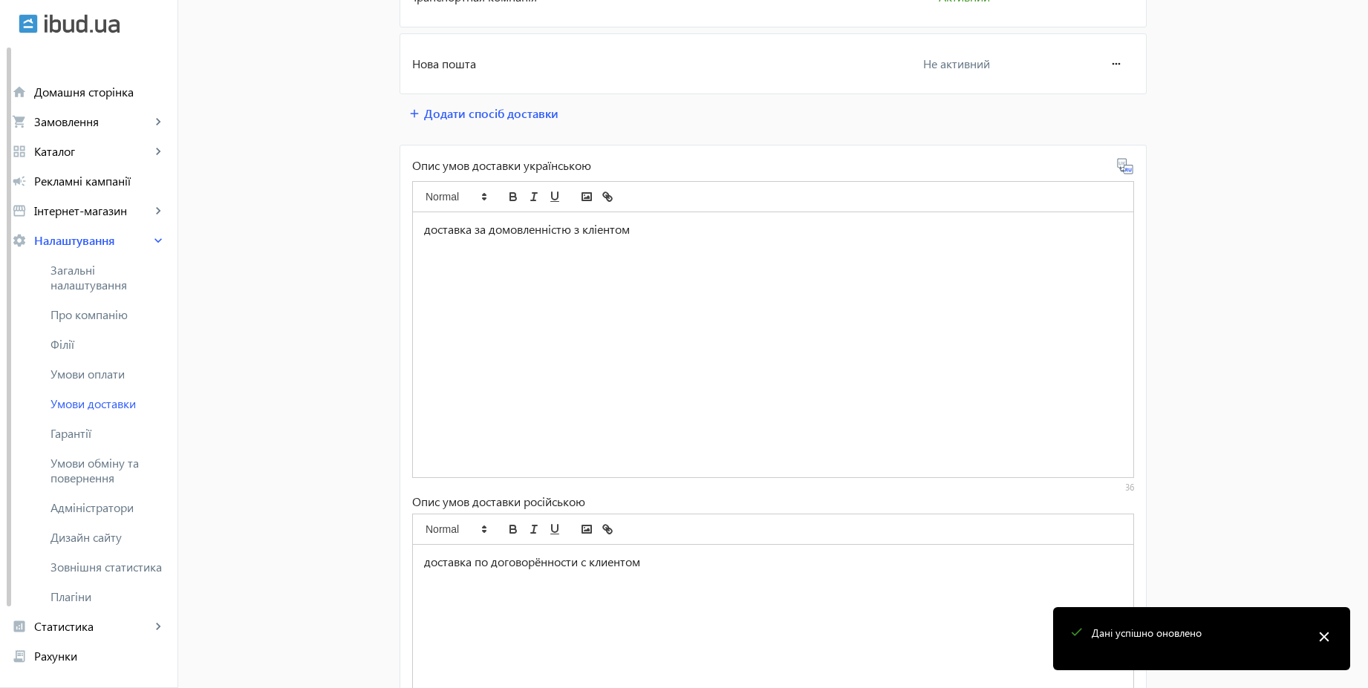
scroll to position [535, 0]
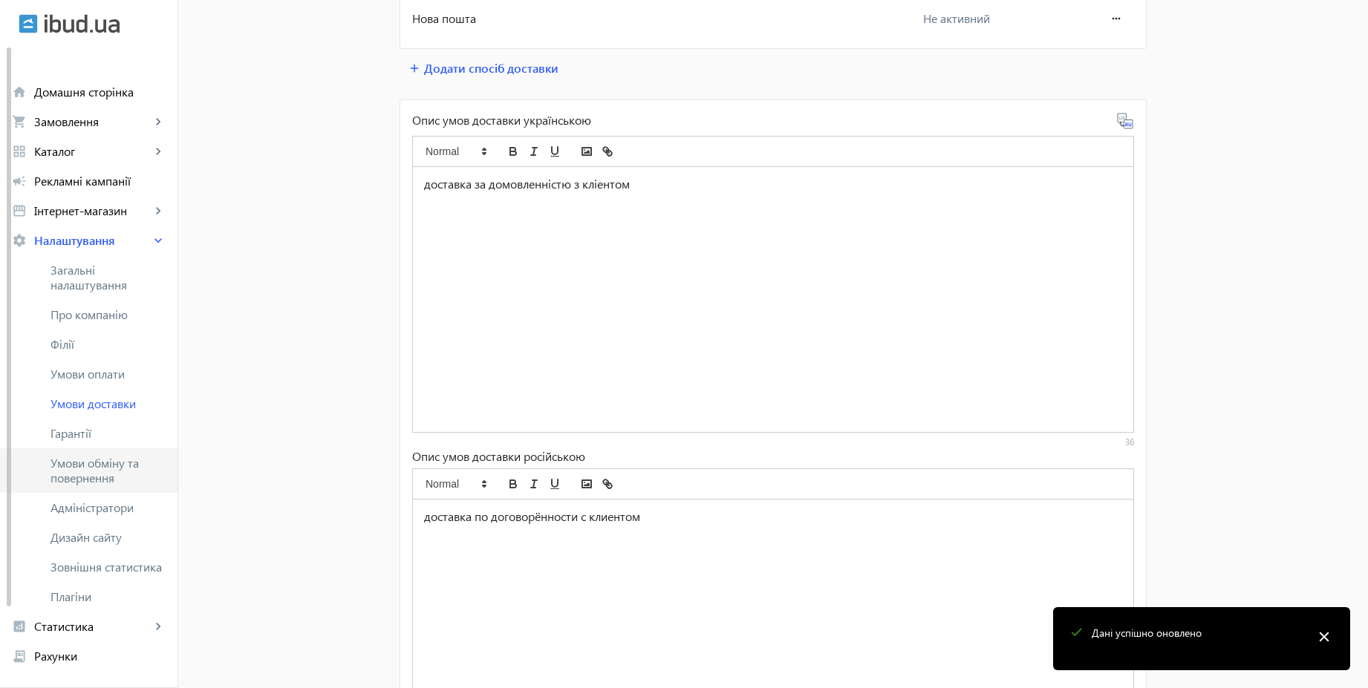
click at [101, 464] on span "Умови обміну та повернення" at bounding box center [107, 471] width 115 height 30
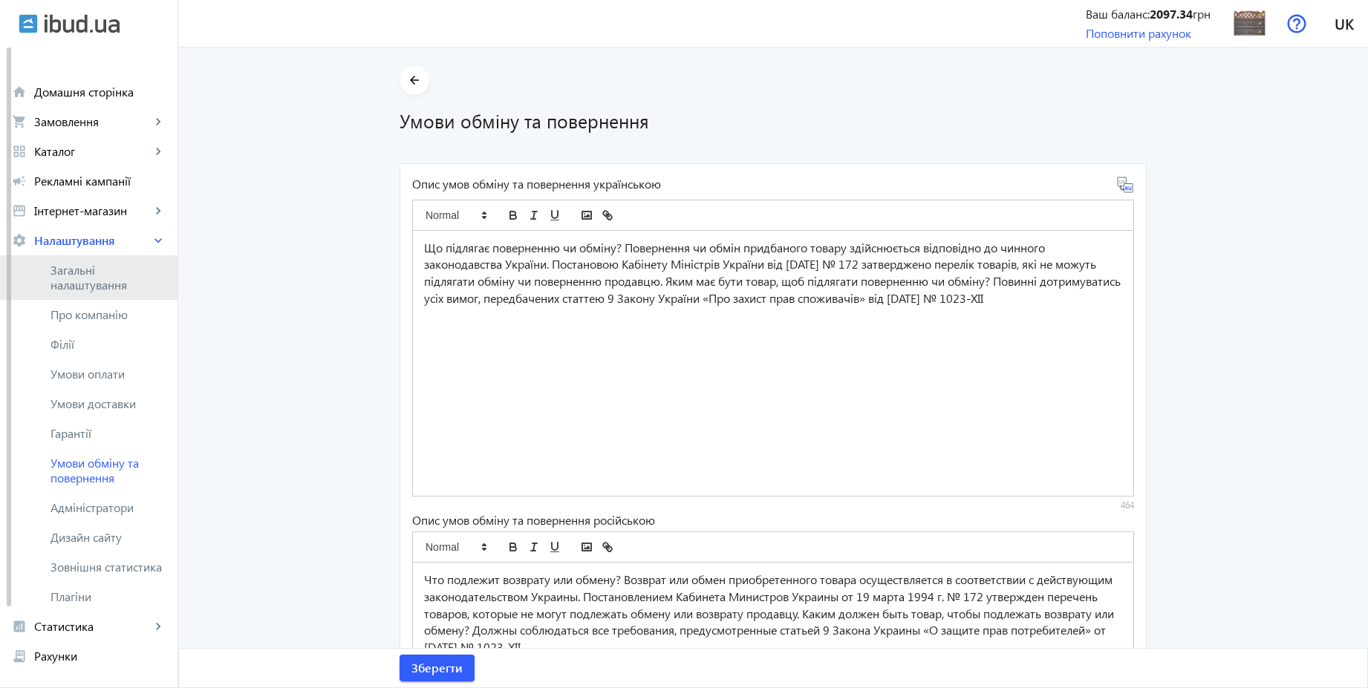
click at [98, 270] on span "Загальні налаштування" at bounding box center [107, 278] width 115 height 30
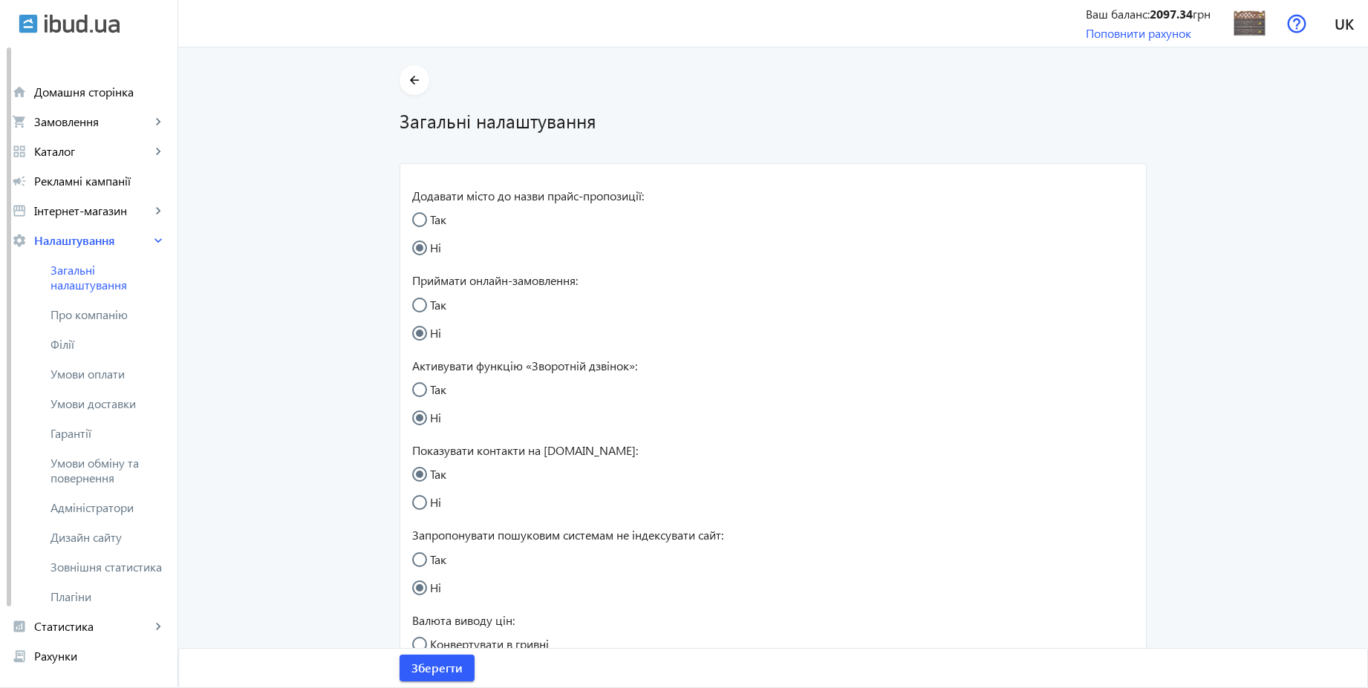
radio input "true"
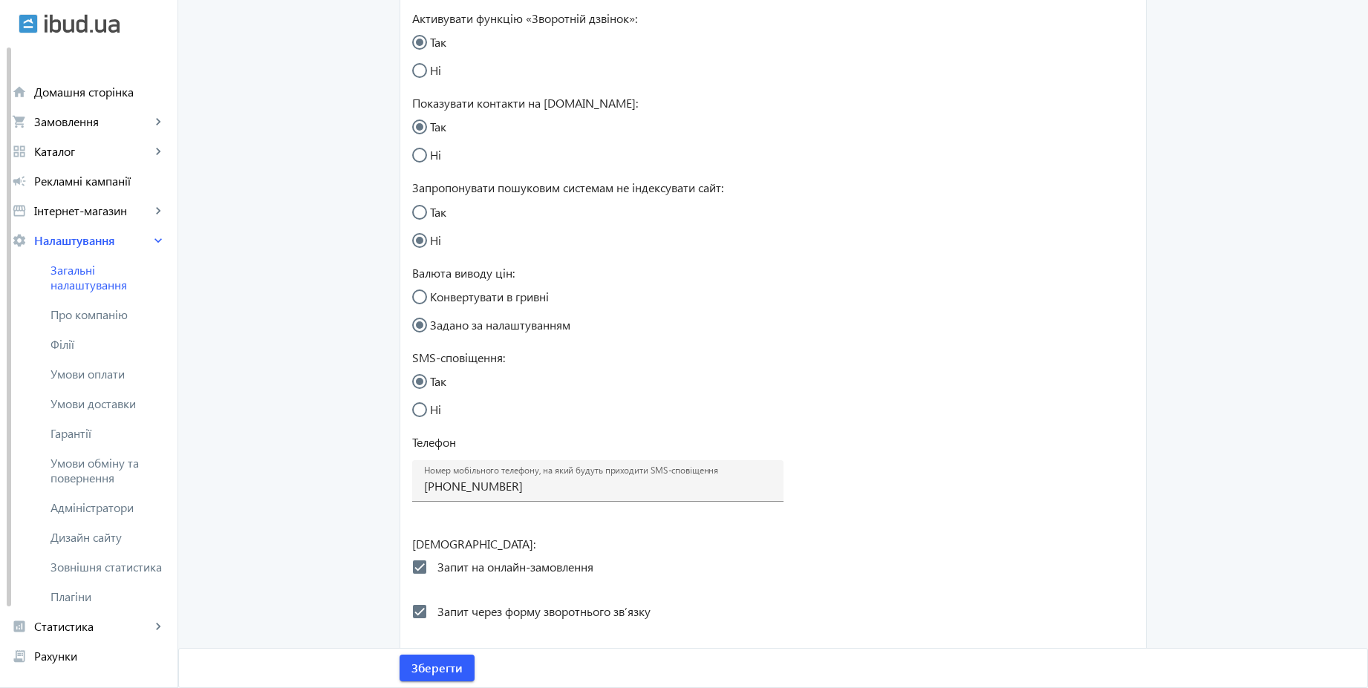
scroll to position [401, 0]
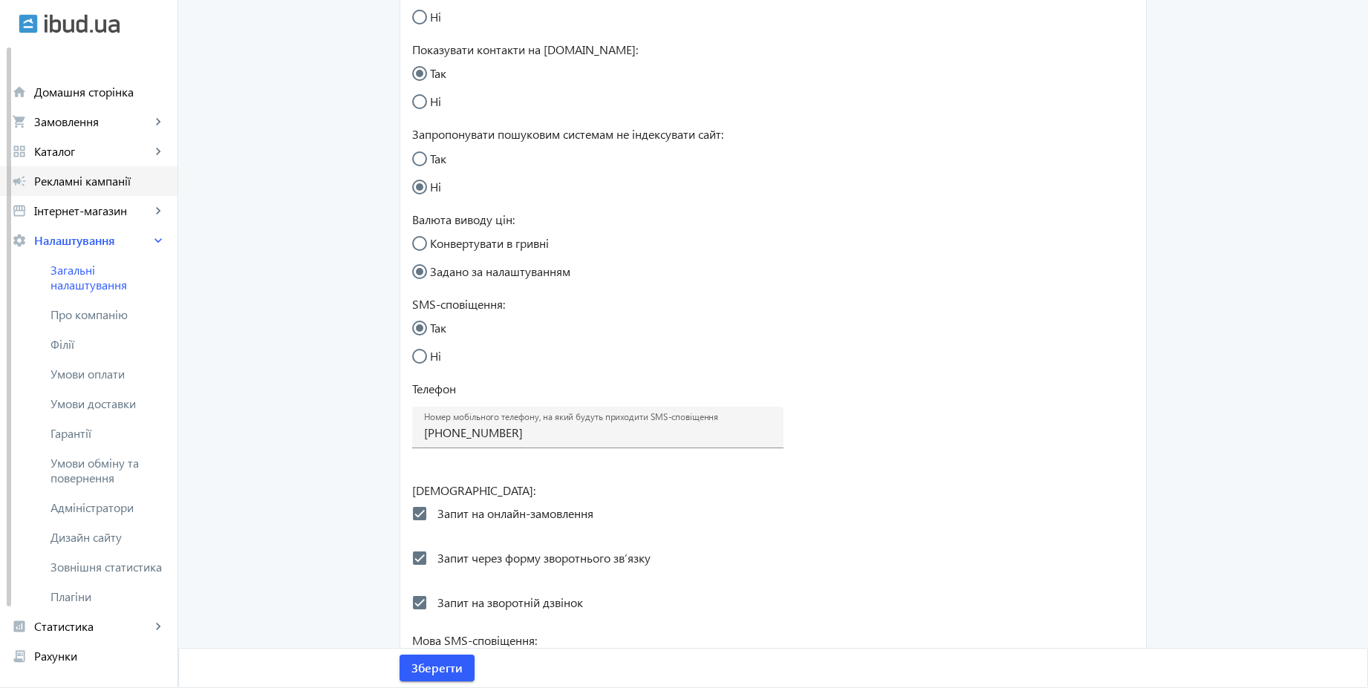
click at [134, 191] on link "campaign Рекламні кампанії" at bounding box center [88, 181] width 177 height 30
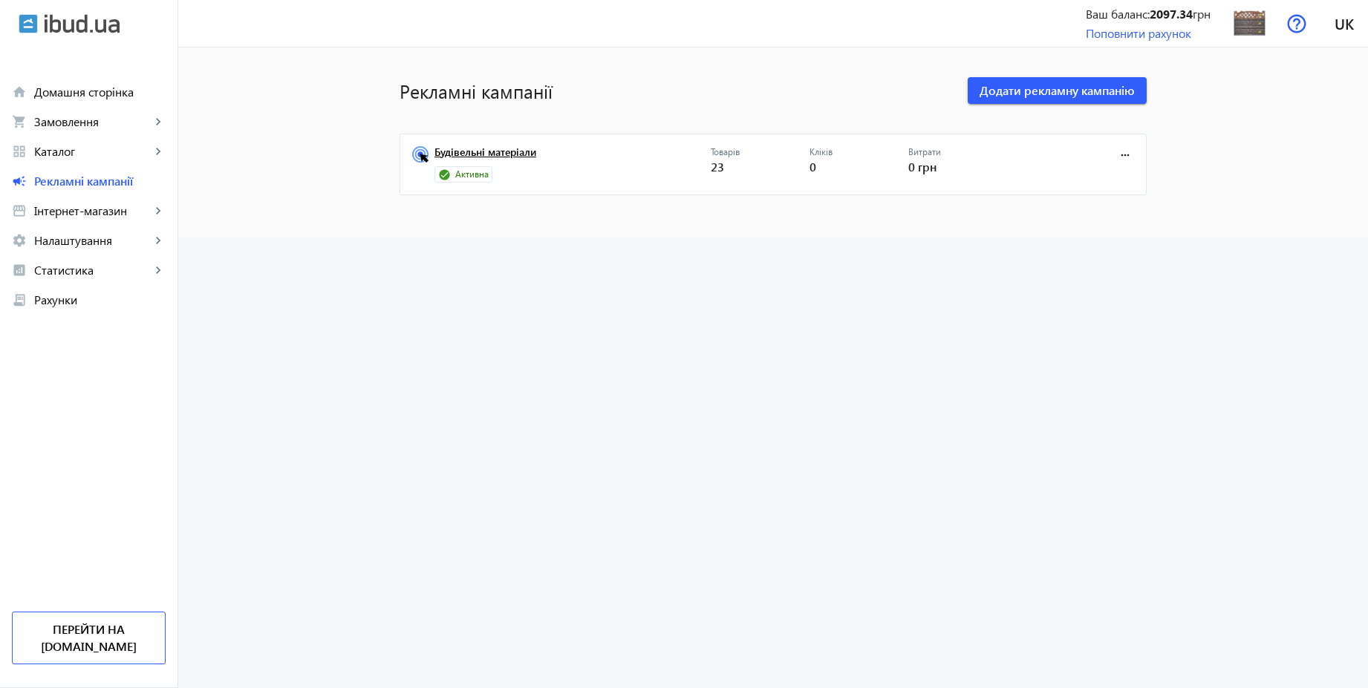
click at [512, 160] on link "Будівельні матеріали" at bounding box center [572, 156] width 276 height 21
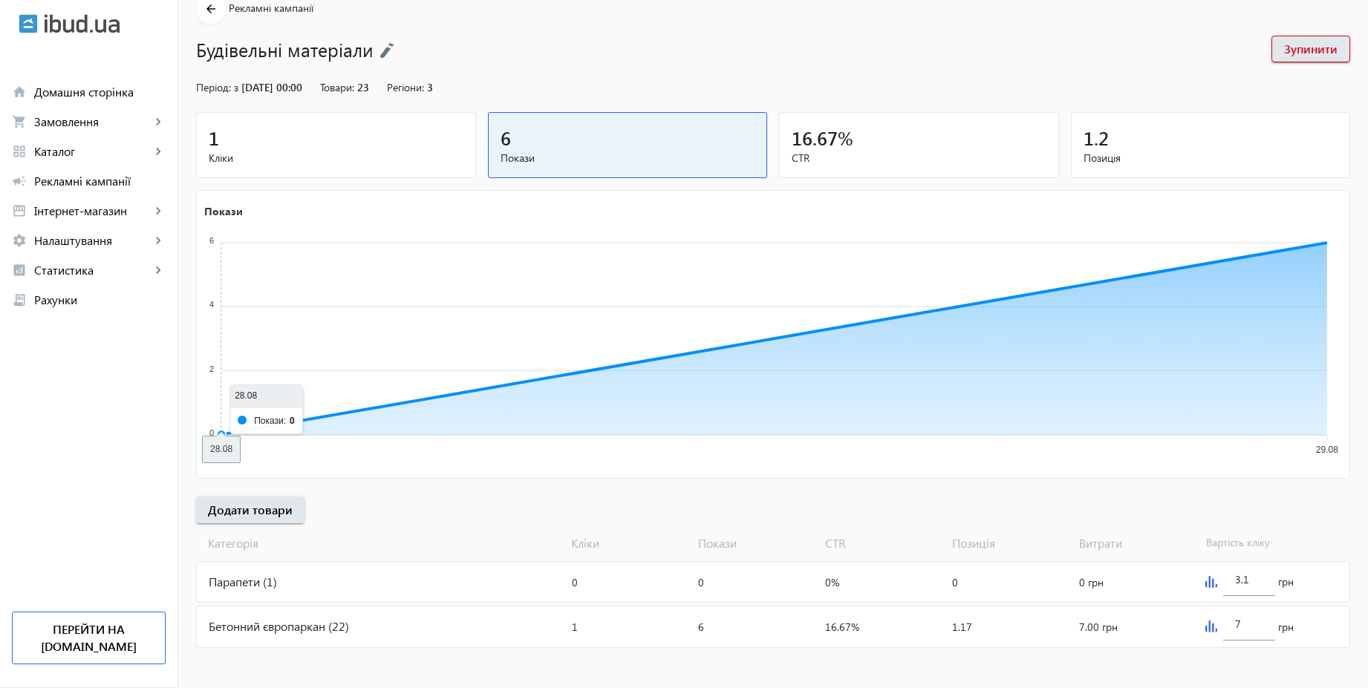
scroll to position [76, 0]
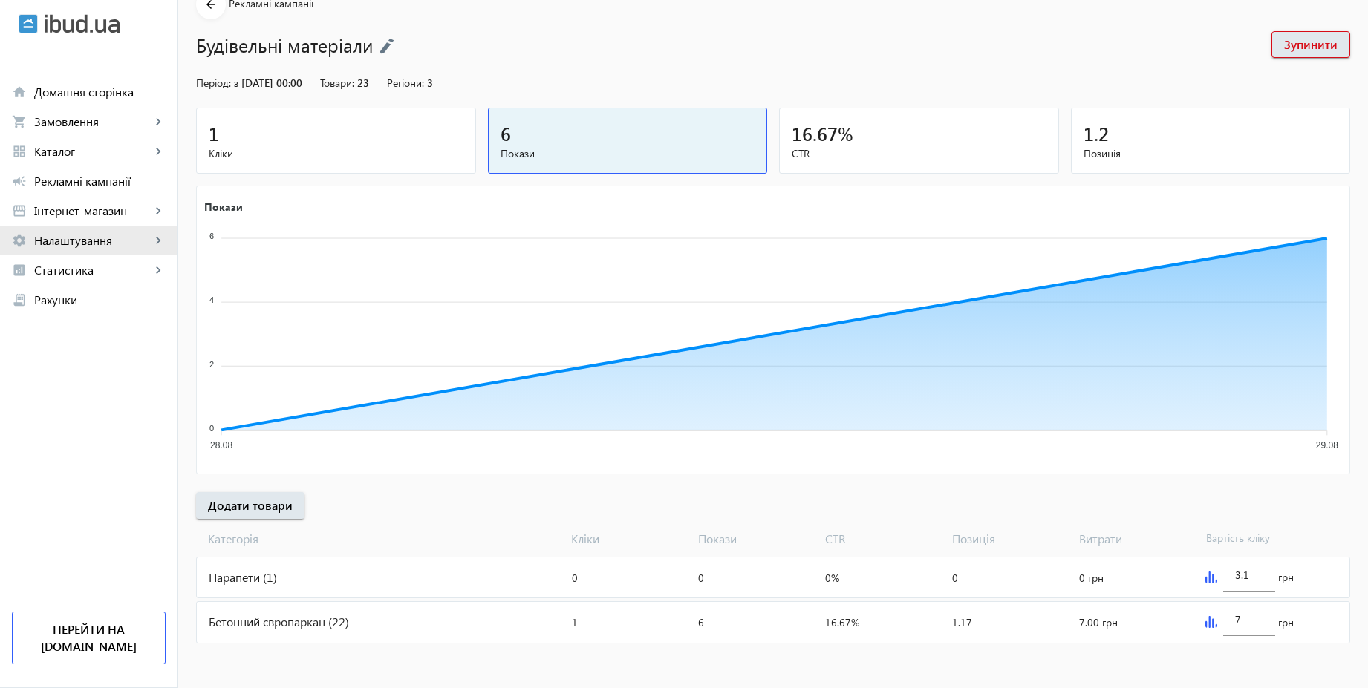
click at [77, 240] on span "Налаштування" at bounding box center [92, 240] width 117 height 15
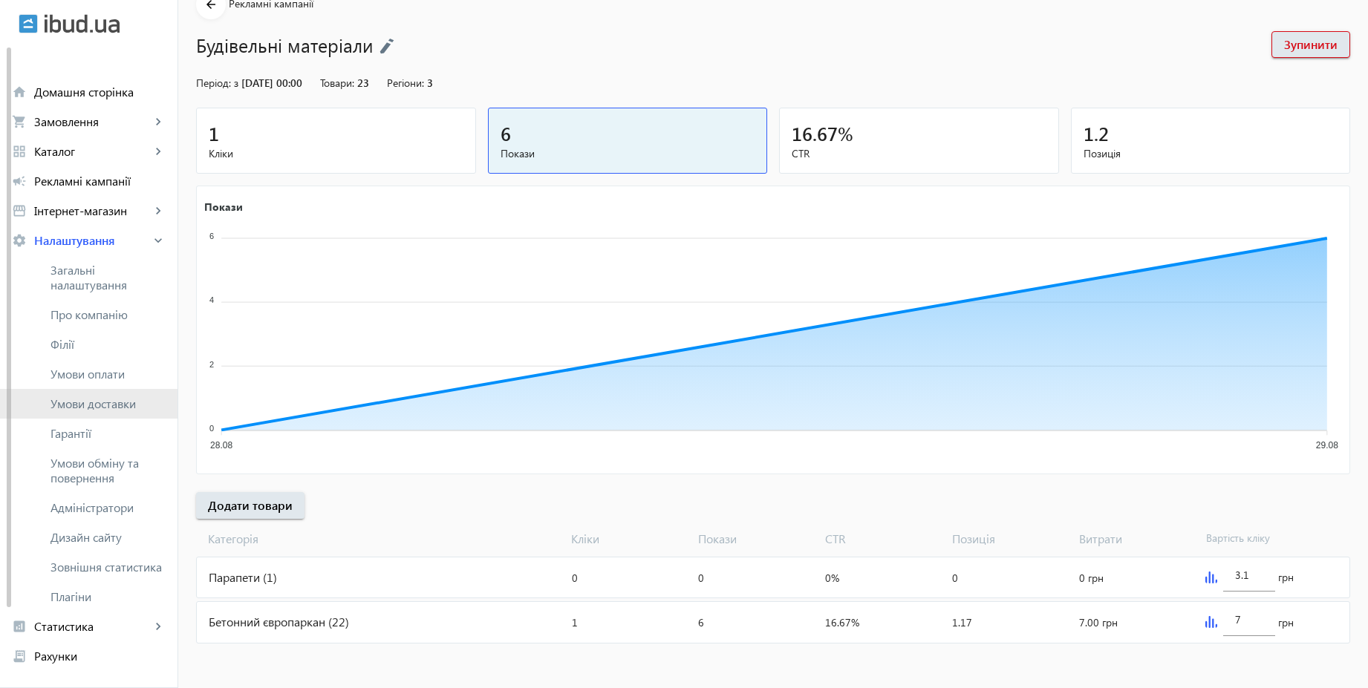
click at [97, 413] on link "Умови доставки" at bounding box center [88, 404] width 177 height 30
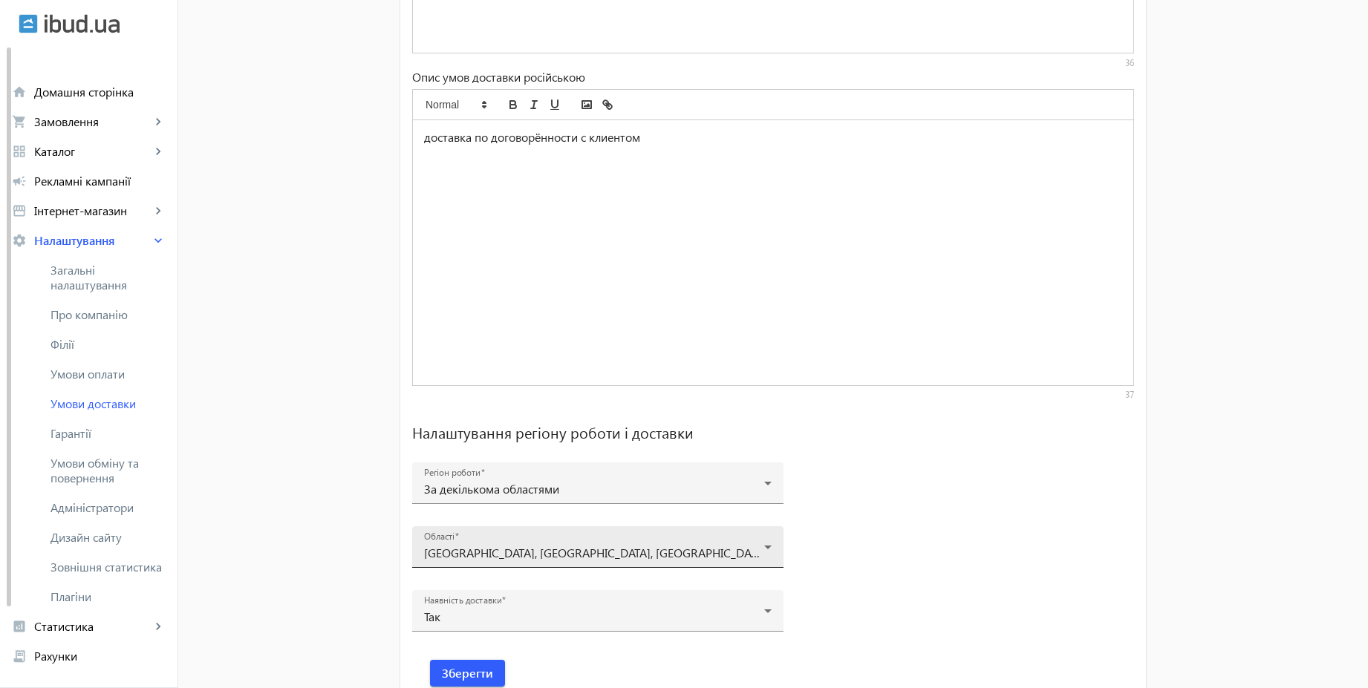
scroll to position [985, 0]
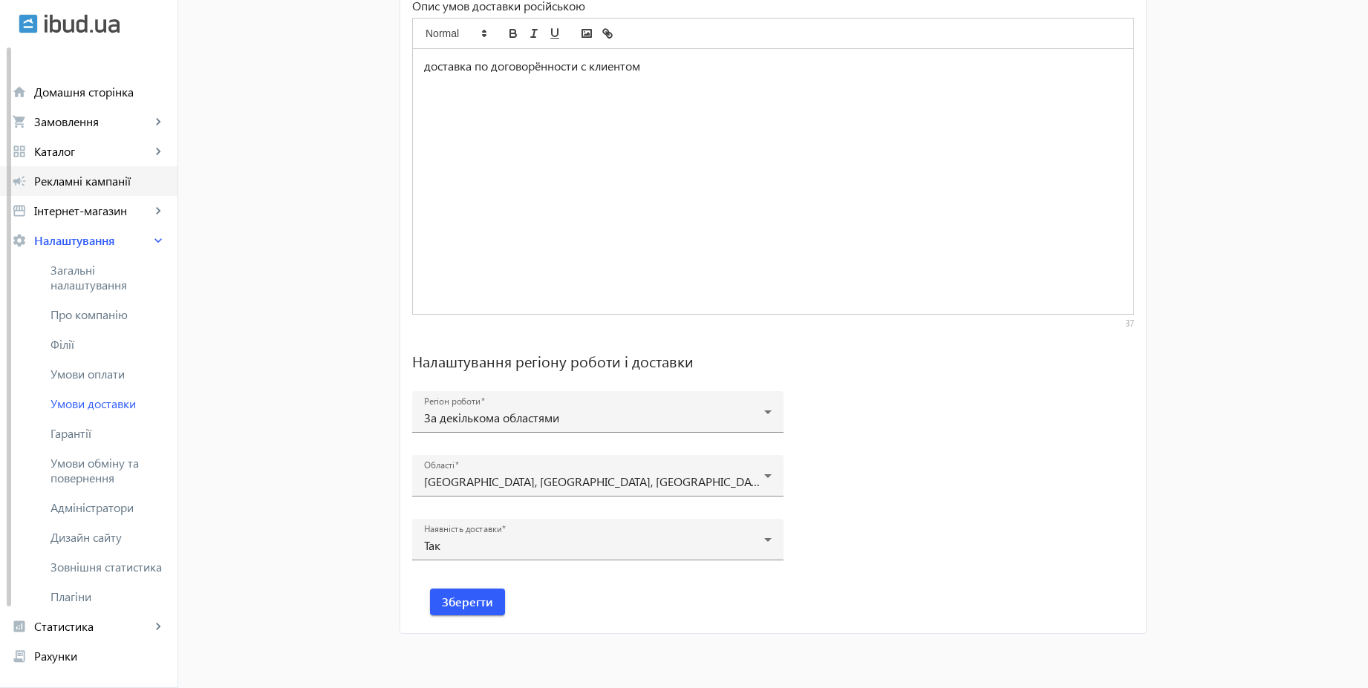
click at [131, 187] on span "Рекламні кампанії" at bounding box center [99, 181] width 131 height 15
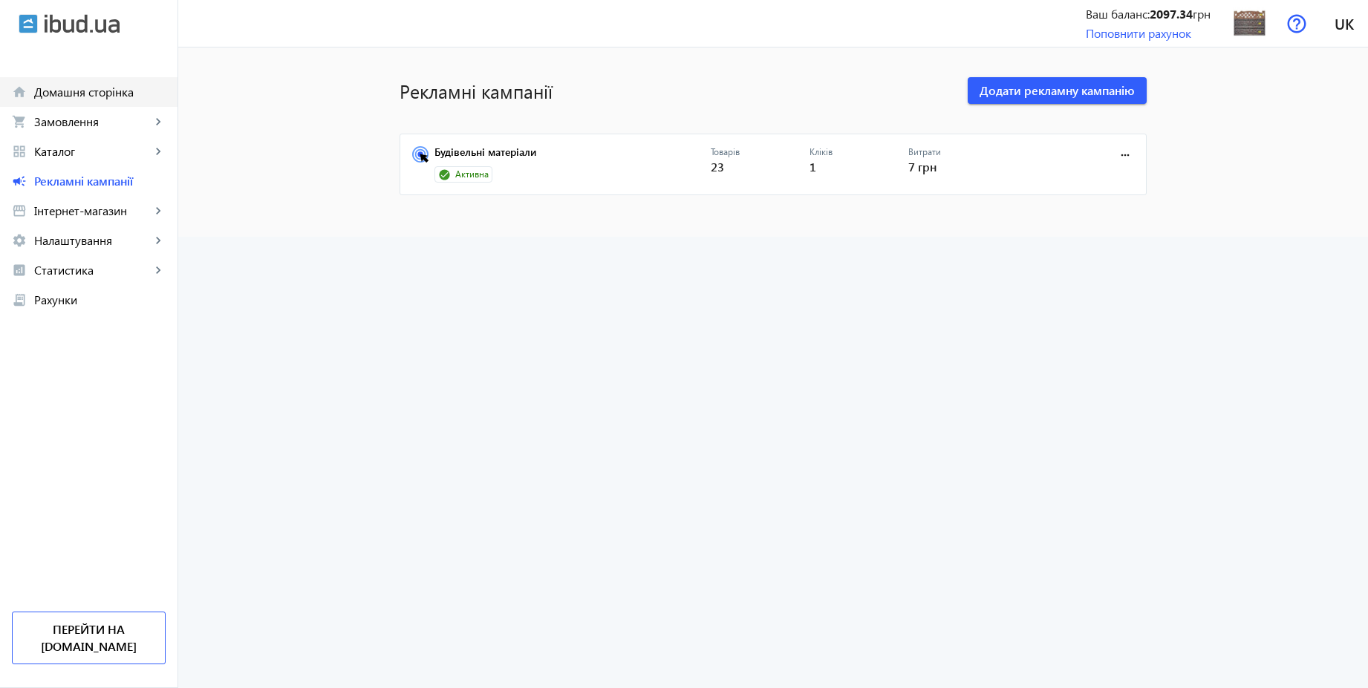
click at [97, 87] on span "Домашня сторінка" at bounding box center [99, 92] width 131 height 15
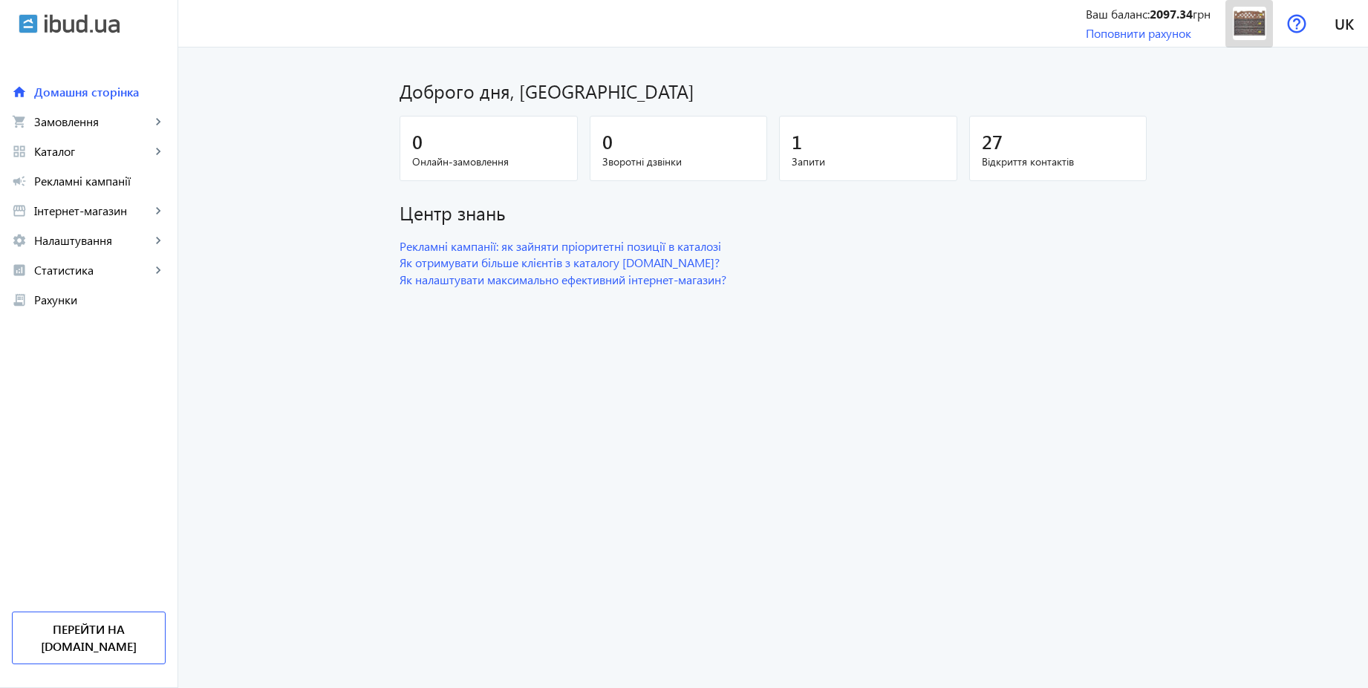
click at [1255, 32] on img at bounding box center [1249, 23] width 33 height 33
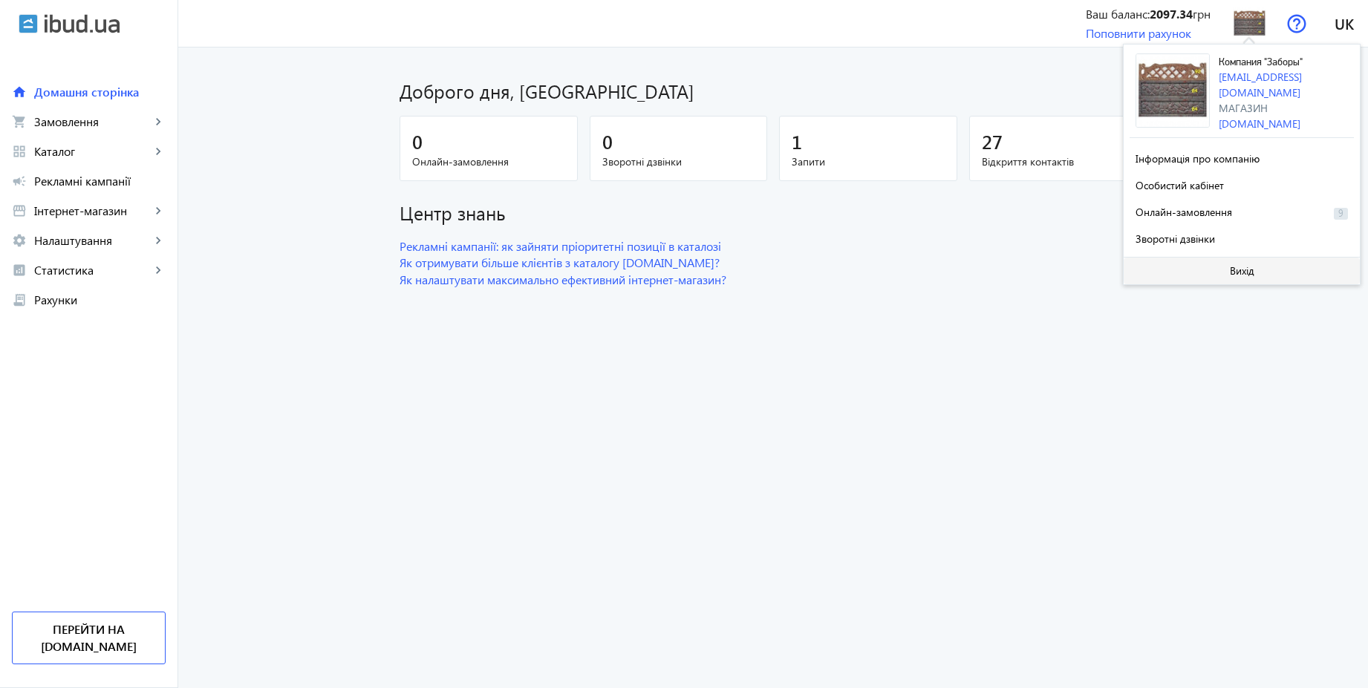
click at [1238, 269] on span "Вихід" at bounding box center [1242, 271] width 25 height 12
